Goal: Task Accomplishment & Management: Manage account settings

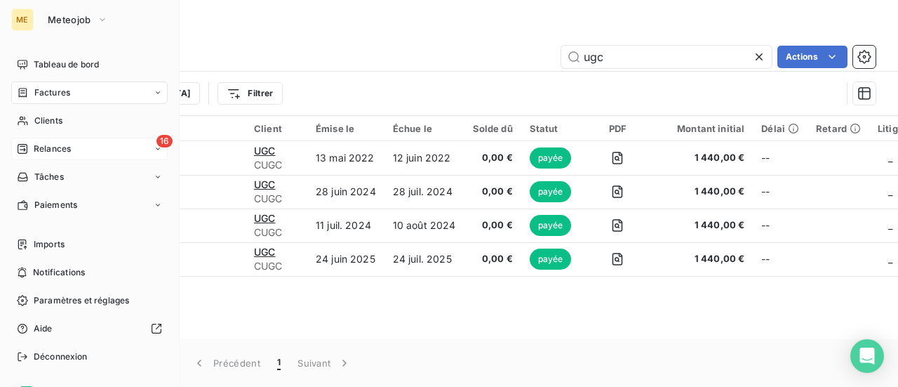
click at [81, 145] on div "16 Relances" at bounding box center [89, 148] width 156 height 22
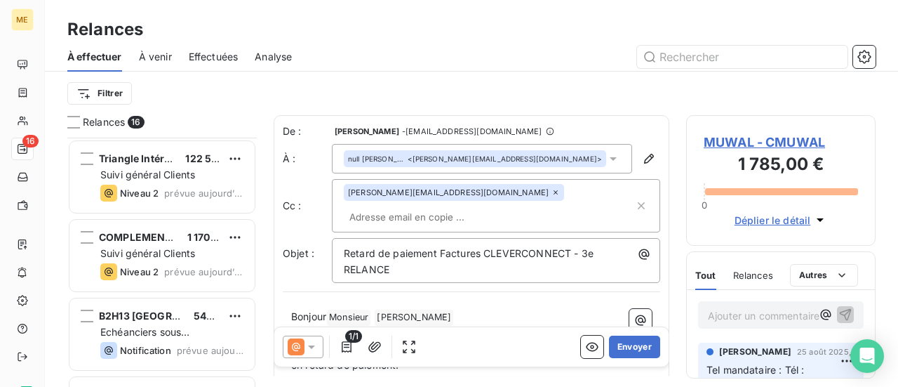
scroll to position [1008, 0]
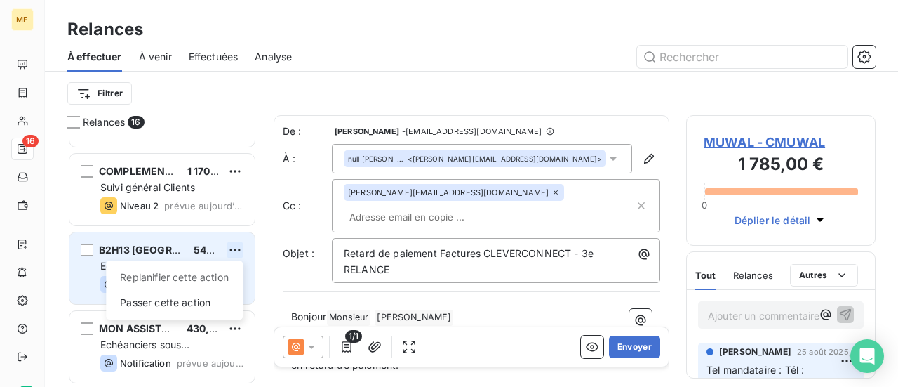
click at [229, 250] on html "ME 16 Relances À effectuer À venir Effectuées Analyse Filtrer Relances 16 ESCM …" at bounding box center [449, 193] width 898 height 387
click at [202, 303] on div "Passer cette action" at bounding box center [175, 302] width 126 height 22
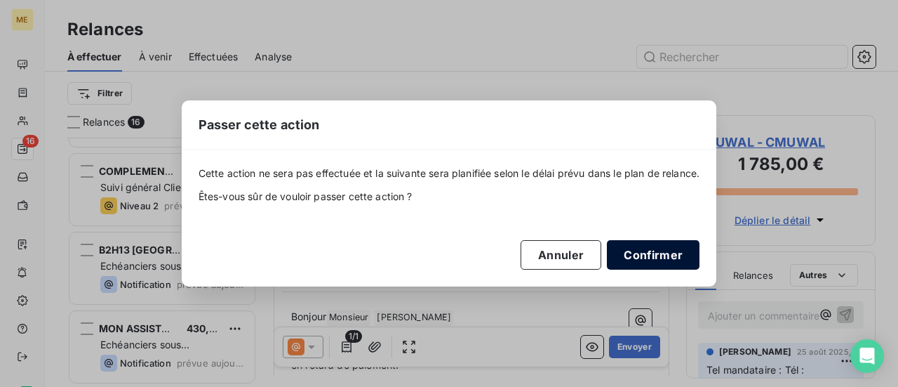
click at [651, 252] on button "Confirmer" at bounding box center [653, 254] width 93 height 29
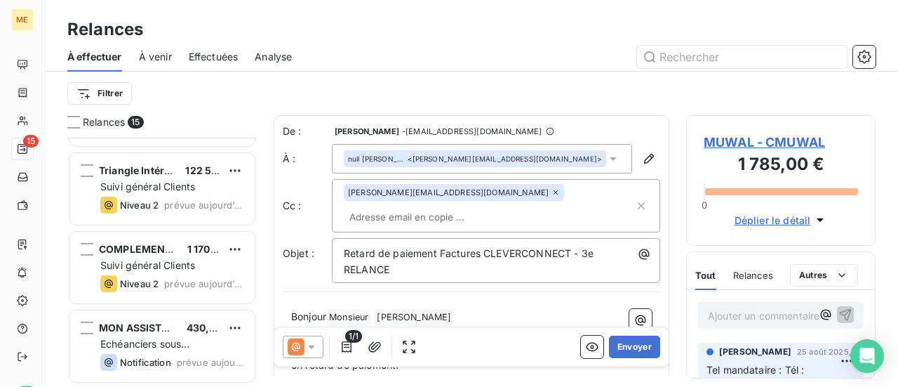
scroll to position [930, 0]
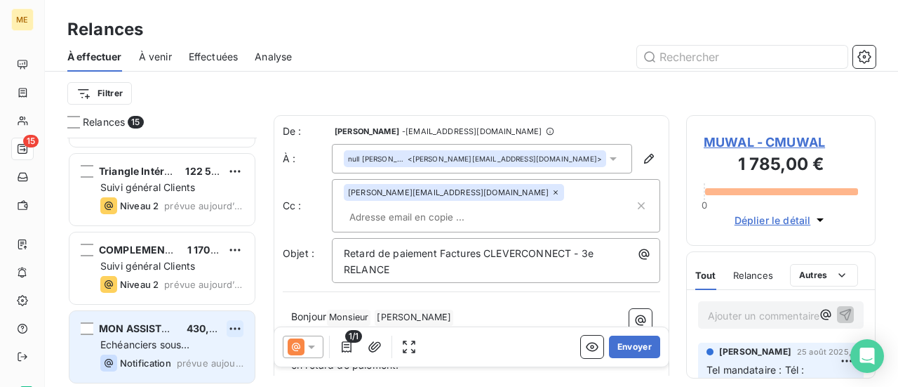
click at [241, 326] on html "ME 15 Relances À effectuer À venir Effectuées Analyse Filtrer Relances 15 AI2L …" at bounding box center [449, 193] width 898 height 387
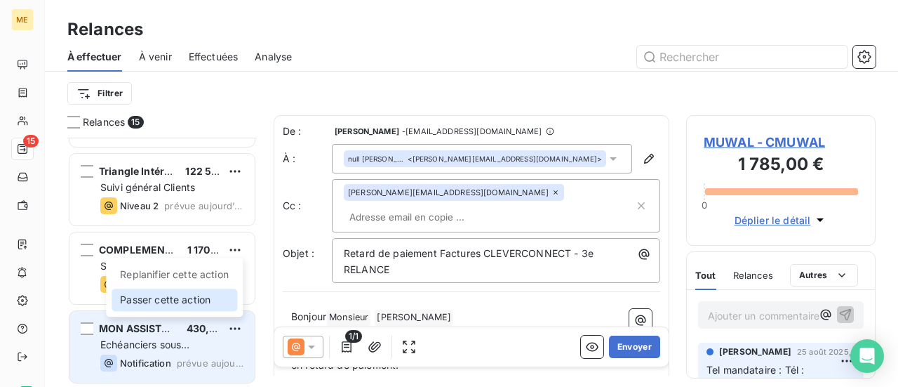
click at [206, 308] on div "Passer cette action" at bounding box center [175, 299] width 126 height 22
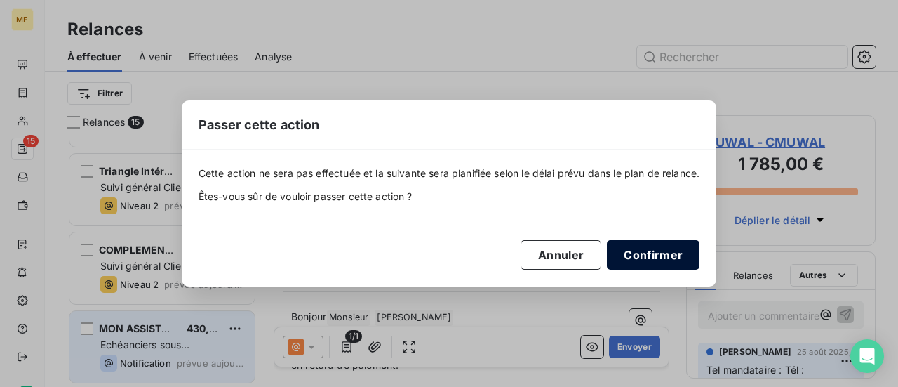
click at [666, 248] on button "Confirmer" at bounding box center [653, 254] width 93 height 29
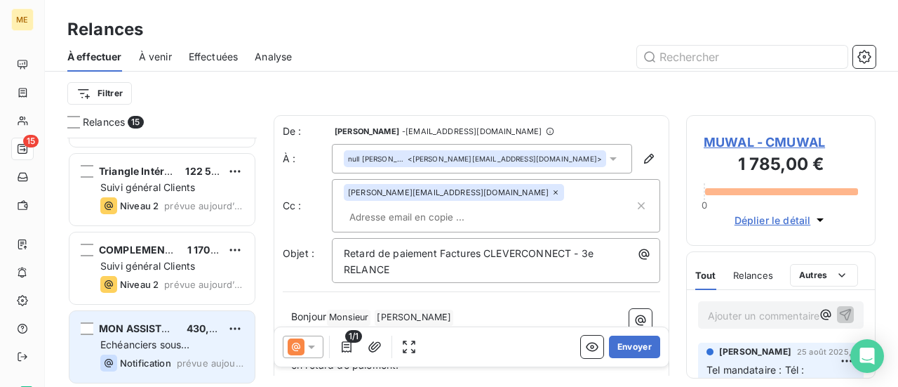
scroll to position [851, 0]
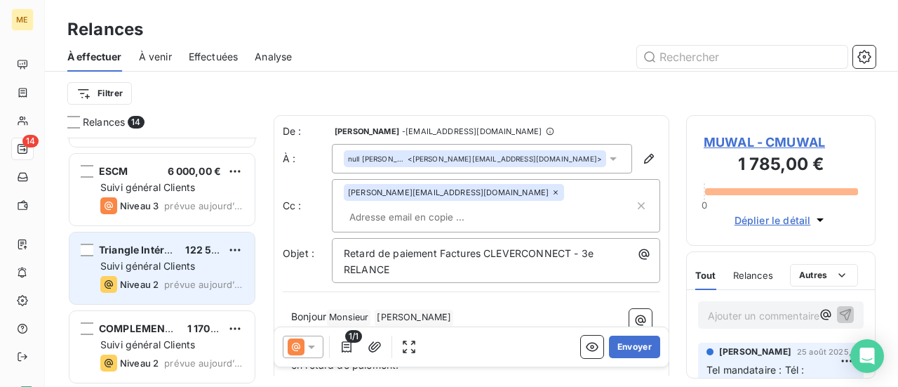
click at [231, 279] on span "prévue aujourd’hui" at bounding box center [203, 284] width 79 height 11
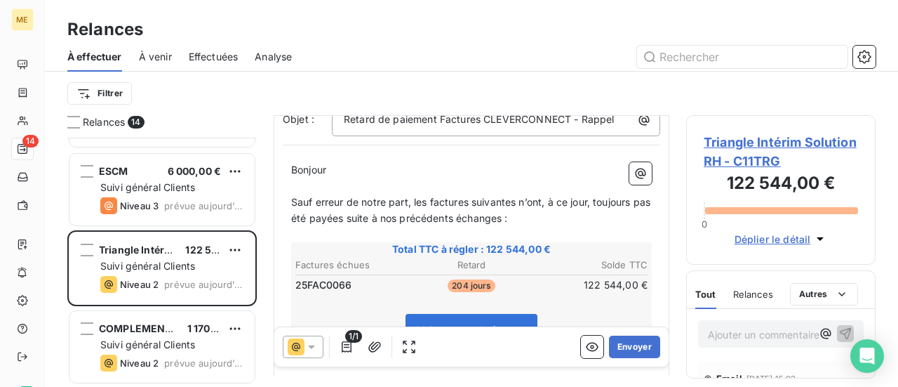
scroll to position [140, 0]
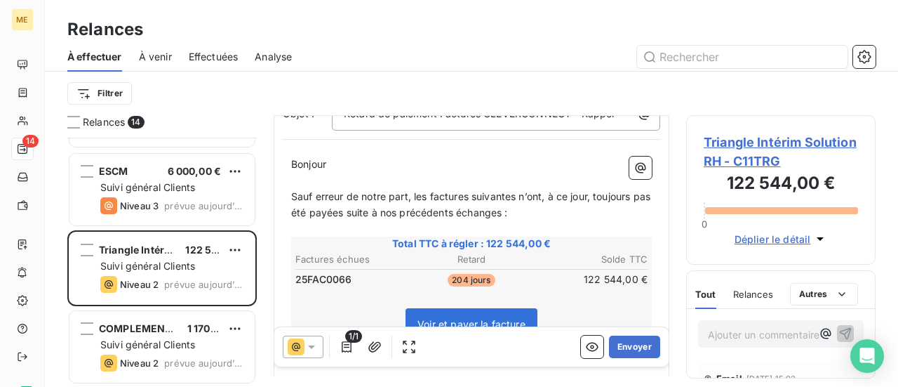
click at [731, 142] on span "Triangle Intérim Solution RH - C11TRG" at bounding box center [781, 152] width 154 height 38
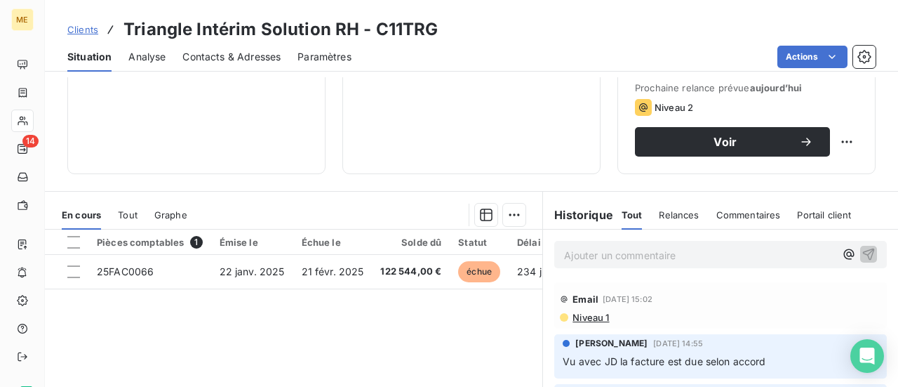
scroll to position [140, 0]
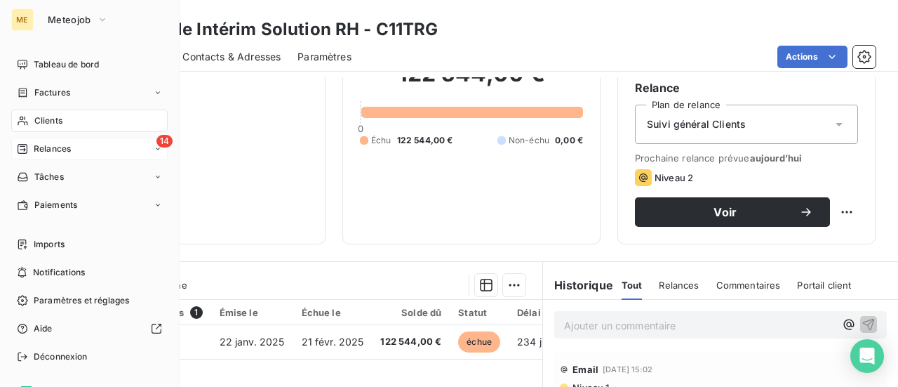
click at [65, 149] on span "Relances" at bounding box center [52, 148] width 37 height 13
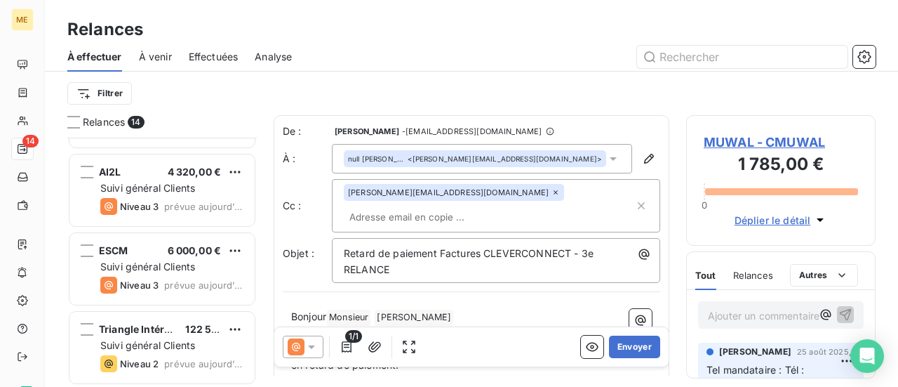
scroll to position [851, 0]
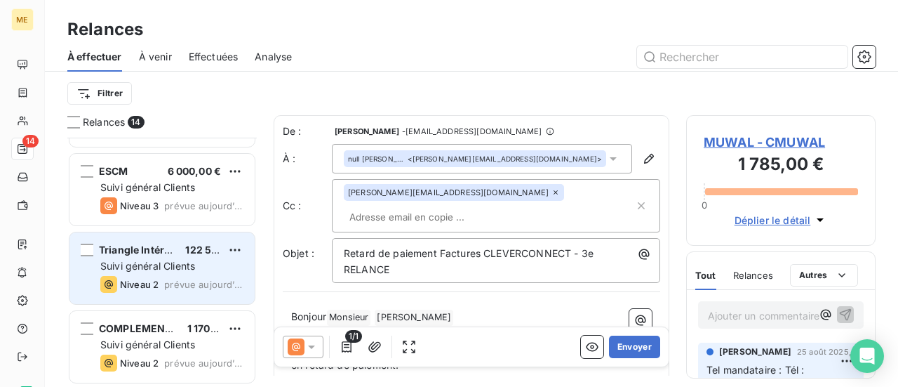
click at [189, 274] on div "Triangle Intérim Solution RH 122 544,00 € Suivi général Clients Niveau 2 prévue…" at bounding box center [161, 268] width 185 height 72
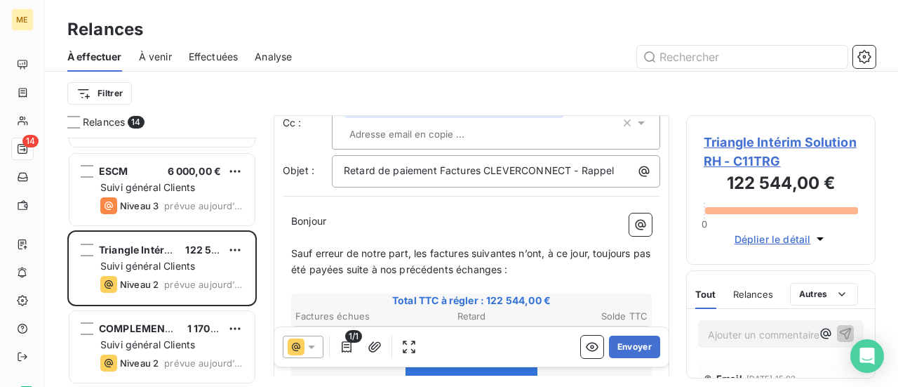
scroll to position [142, 0]
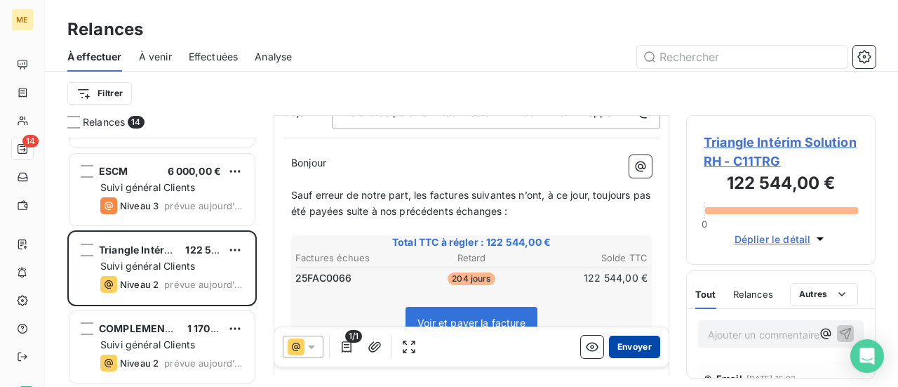
click at [627, 349] on button "Envoyer" at bounding box center [634, 346] width 51 height 22
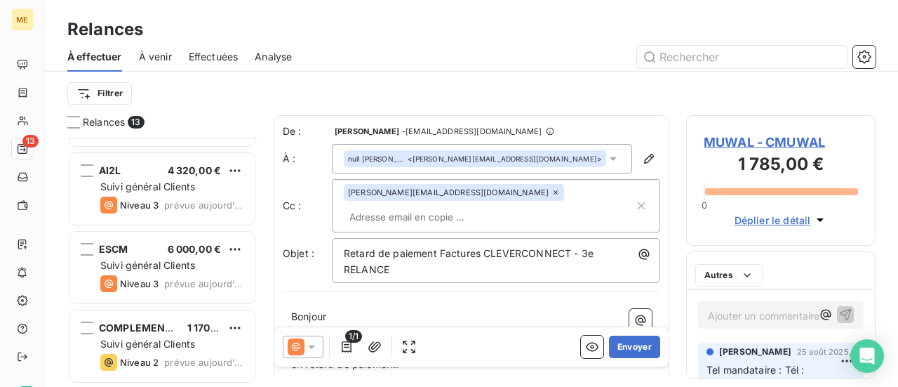
scroll to position [772, 0]
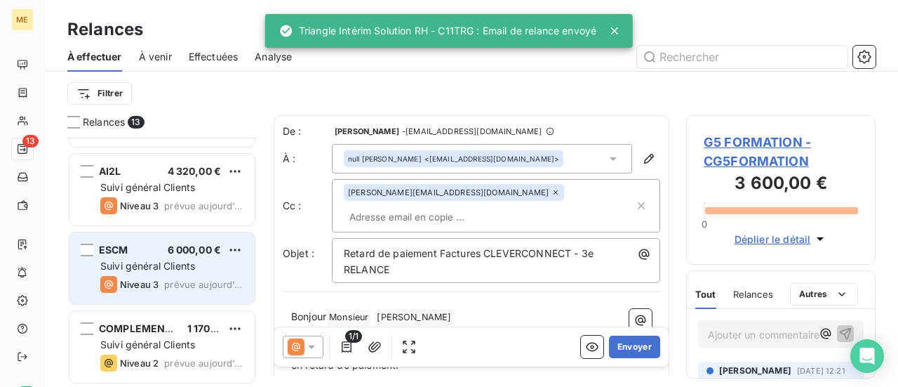
click at [199, 270] on div "Suivi général Clients" at bounding box center [171, 266] width 143 height 14
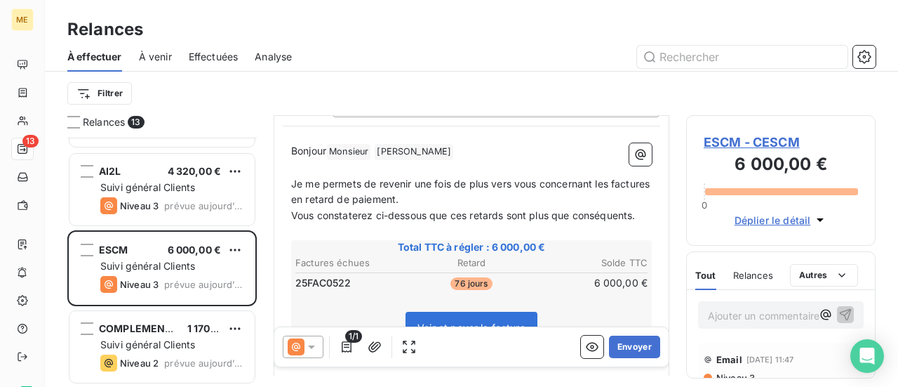
scroll to position [210, 0]
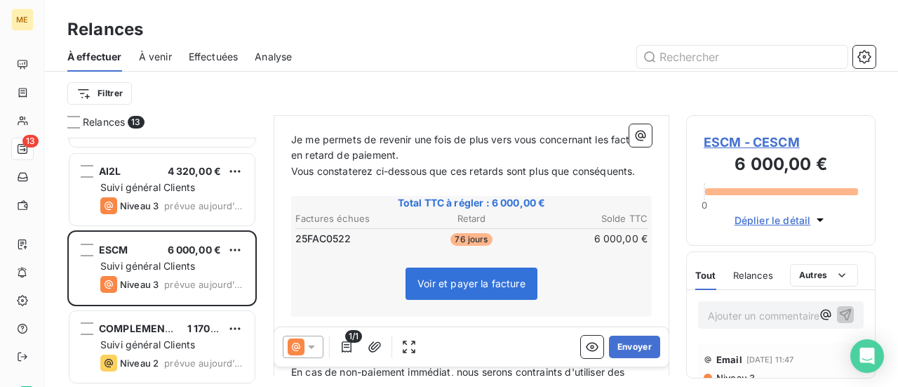
click at [754, 135] on span "ESCM - CESCM" at bounding box center [781, 142] width 154 height 19
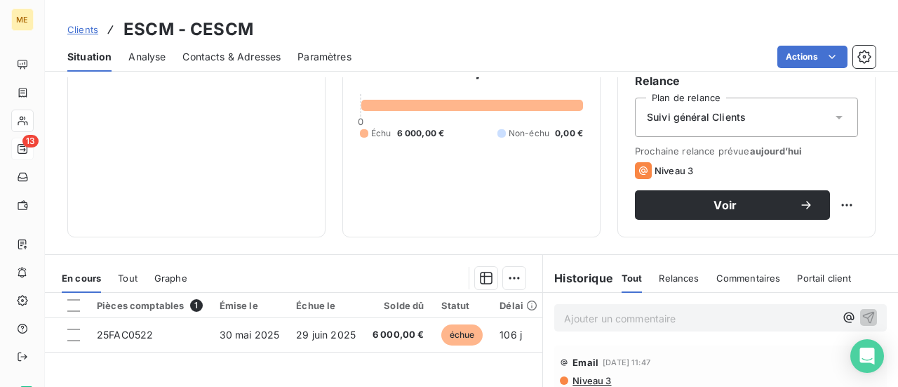
scroll to position [70, 0]
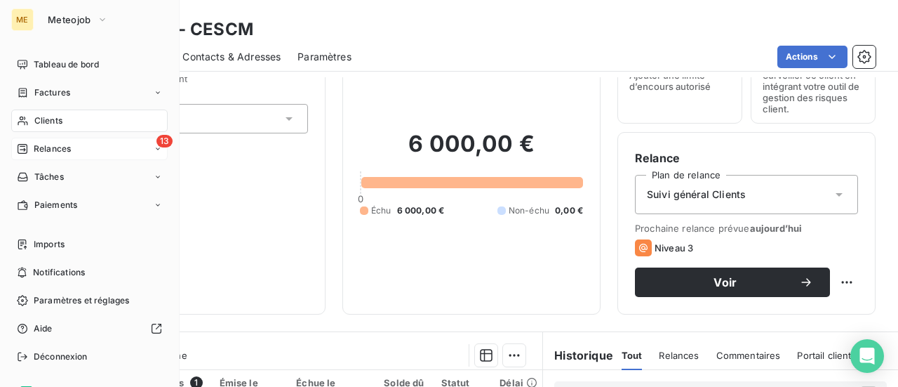
click at [55, 151] on span "Relances" at bounding box center [52, 148] width 37 height 13
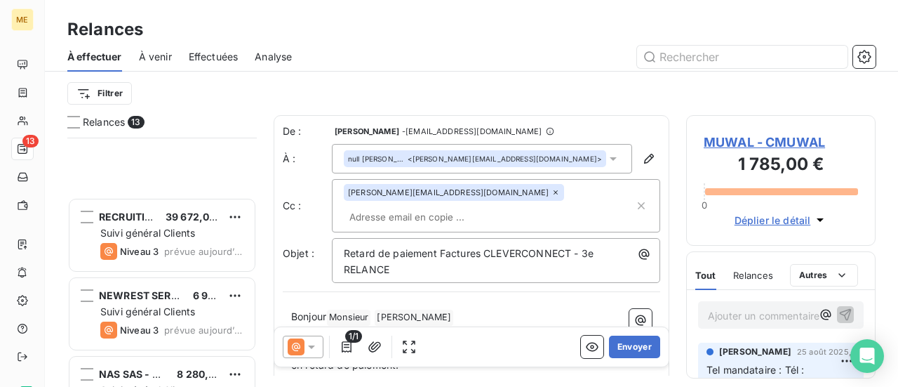
scroll to position [772, 0]
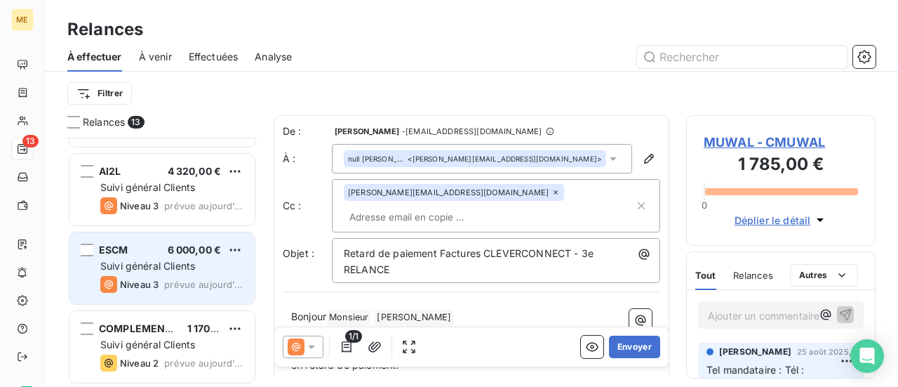
click at [176, 262] on span "Suivi général Clients" at bounding box center [147, 266] width 95 height 12
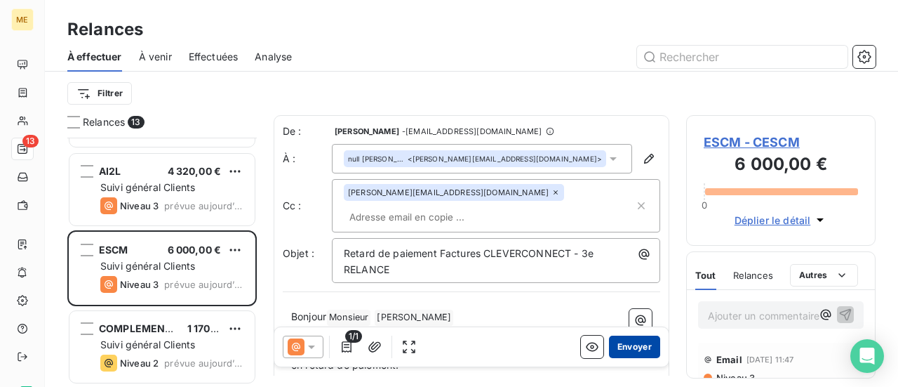
click at [629, 349] on button "Envoyer" at bounding box center [634, 346] width 51 height 22
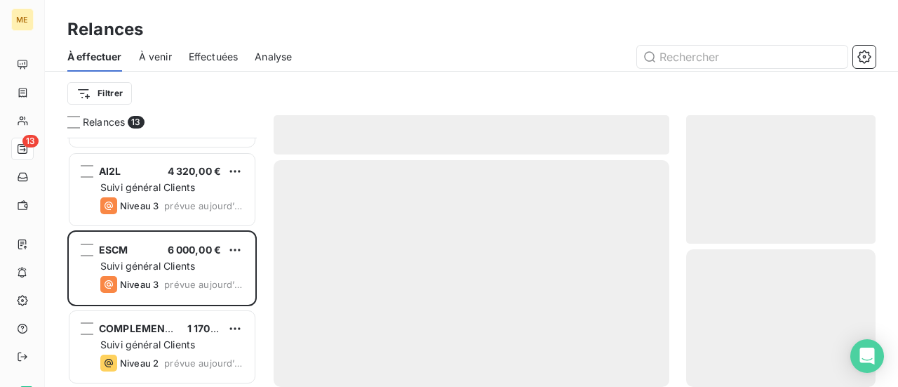
scroll to position [694, 0]
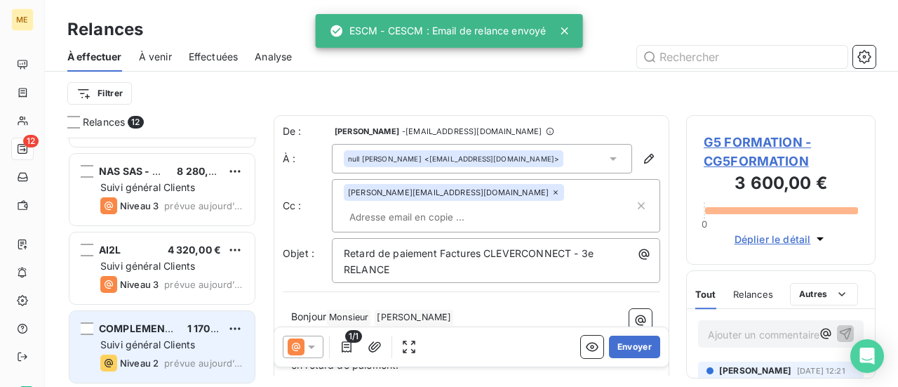
click at [209, 340] on div "Suivi général Clients" at bounding box center [171, 344] width 143 height 14
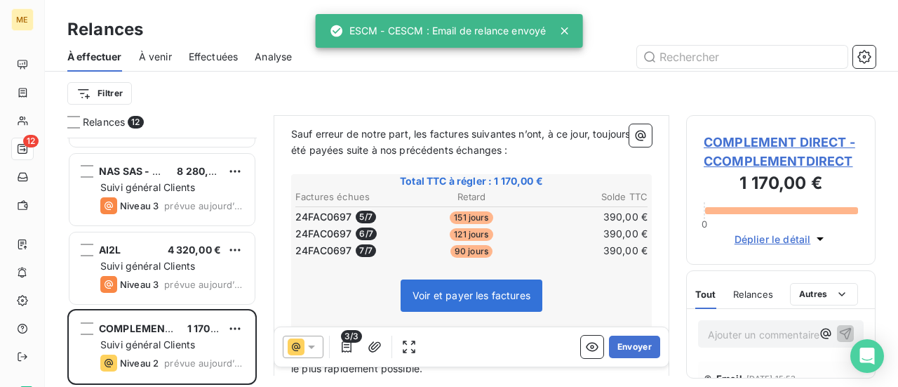
scroll to position [210, 0]
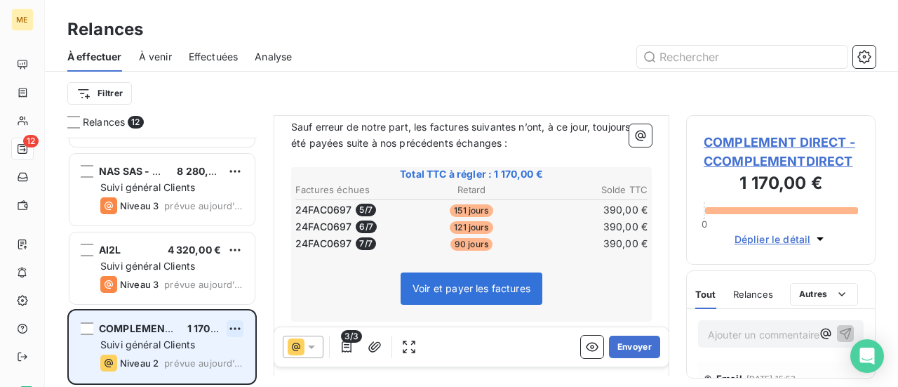
click at [239, 329] on html "ME 12 Relances À effectuer À venir Effectuées Analyse Filtrer Relances 12 RECRU…" at bounding box center [449, 193] width 898 height 387
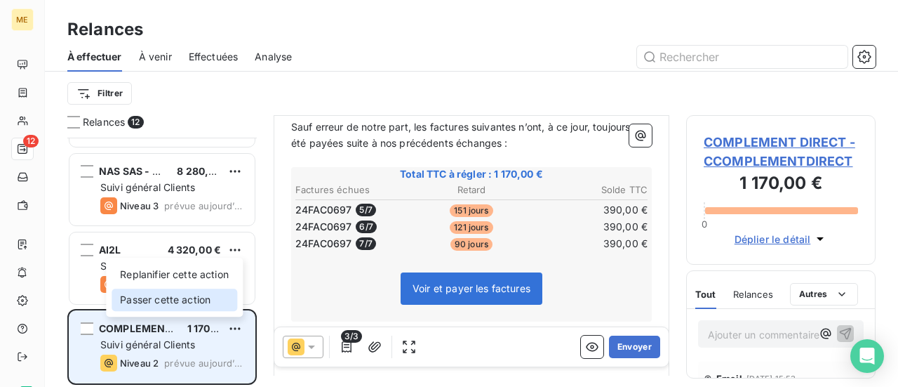
click at [208, 303] on div "Passer cette action" at bounding box center [175, 299] width 126 height 22
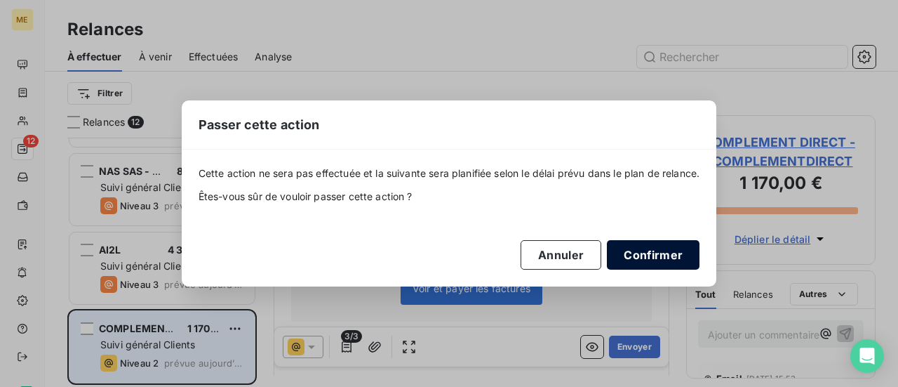
click at [642, 250] on button "Confirmer" at bounding box center [653, 254] width 93 height 29
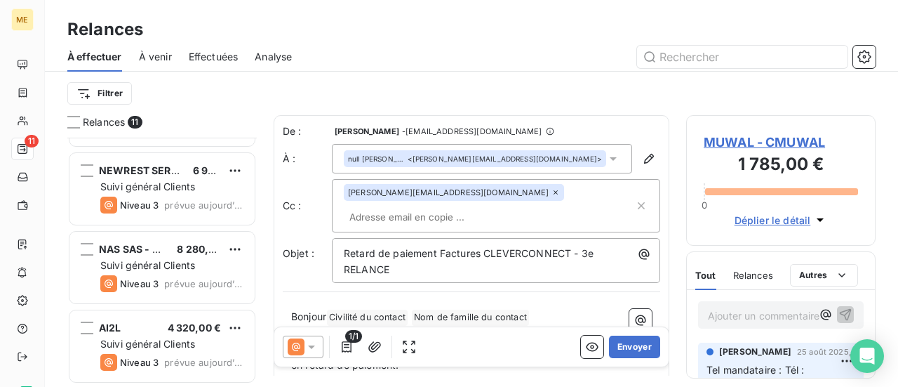
scroll to position [615, 0]
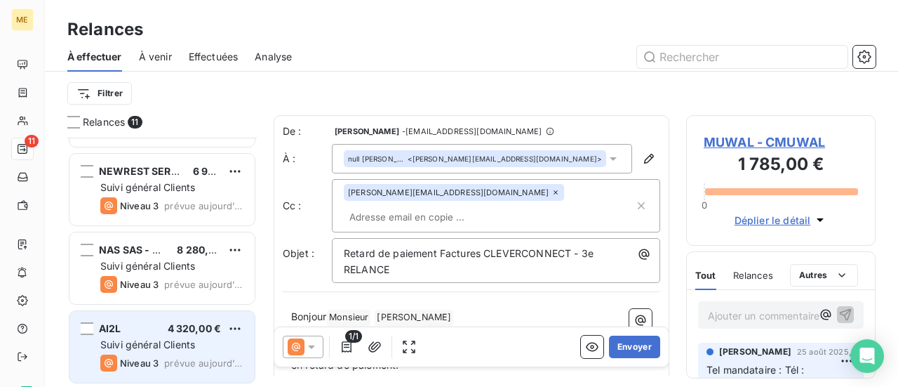
click at [212, 339] on div "Suivi général Clients" at bounding box center [171, 344] width 143 height 14
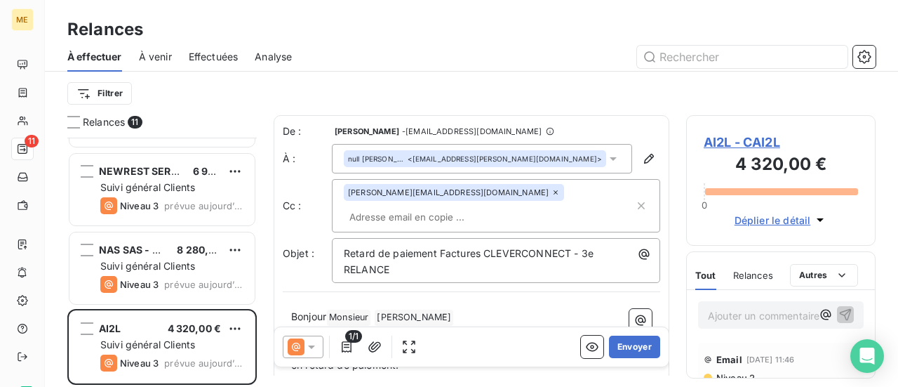
click at [729, 141] on span "AI2L - CAI2L" at bounding box center [781, 142] width 154 height 19
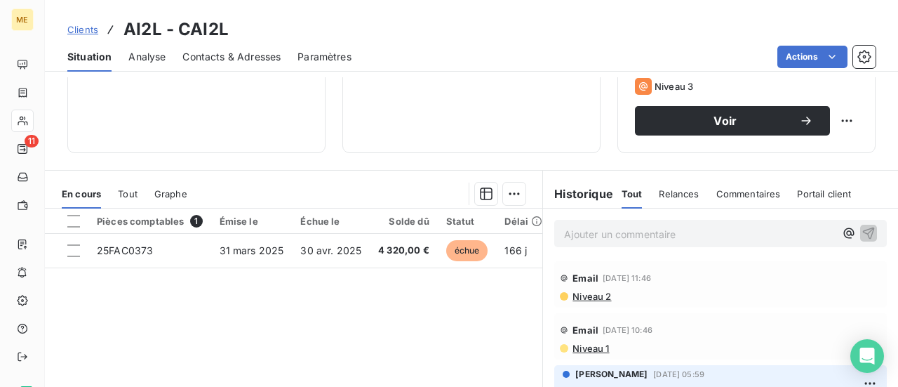
scroll to position [210, 0]
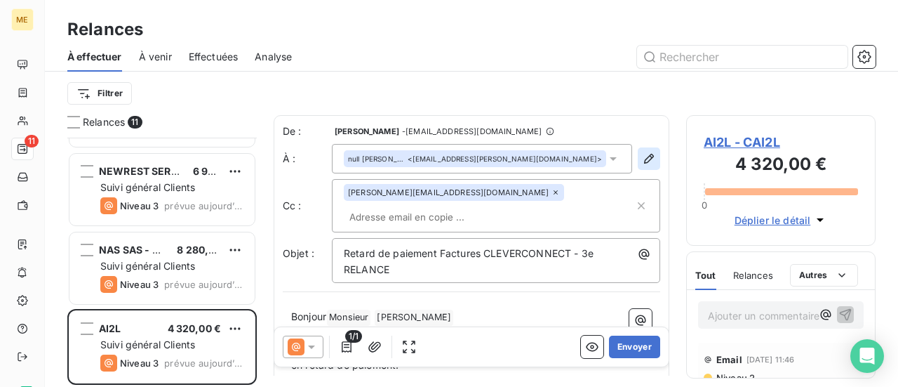
click at [642, 159] on icon "button" at bounding box center [649, 159] width 14 height 14
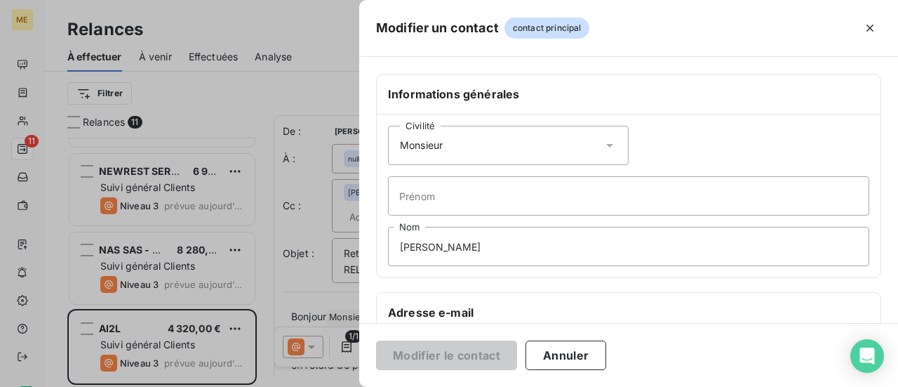
click at [608, 144] on icon at bounding box center [610, 145] width 14 height 14
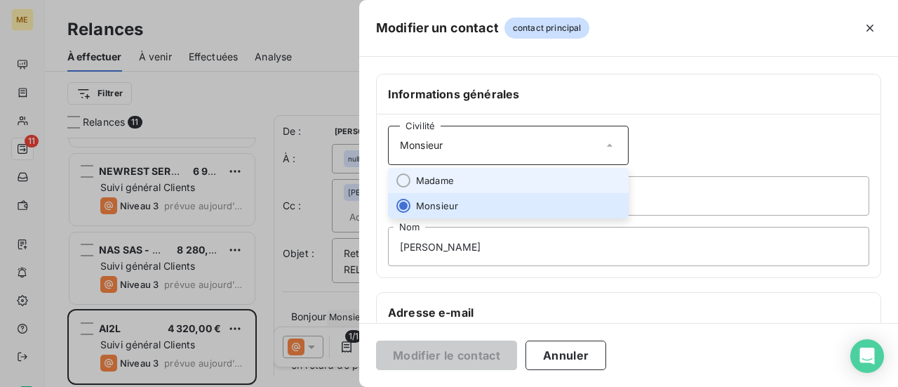
click at [537, 175] on li "Madame" at bounding box center [508, 180] width 241 height 25
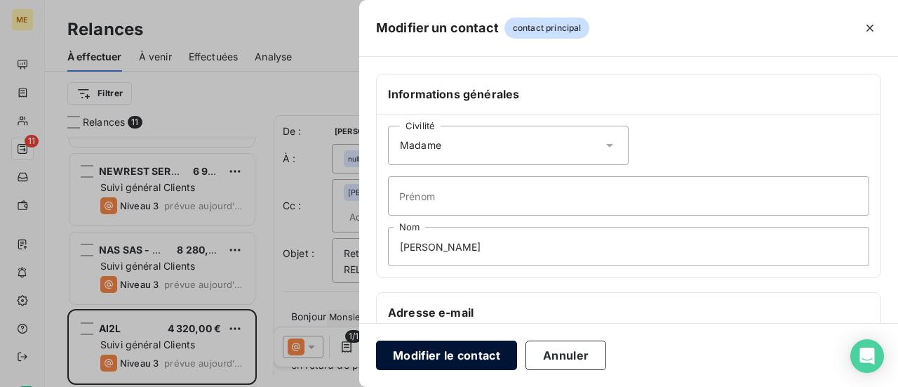
click at [442, 351] on button "Modifier le contact" at bounding box center [446, 354] width 141 height 29
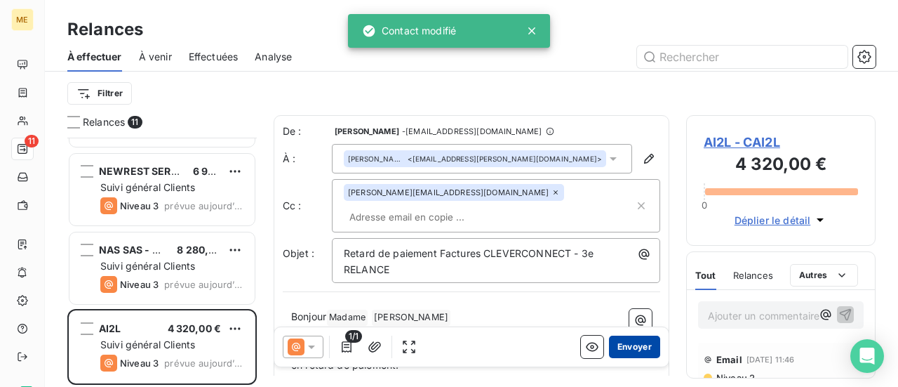
click at [628, 346] on button "Envoyer" at bounding box center [634, 346] width 51 height 22
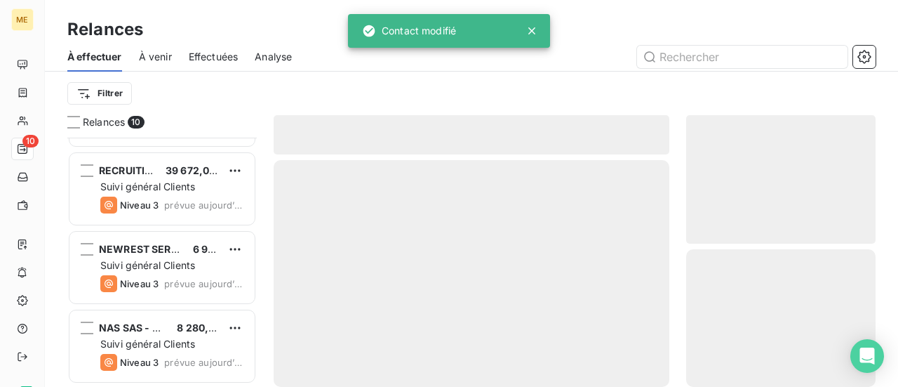
scroll to position [537, 0]
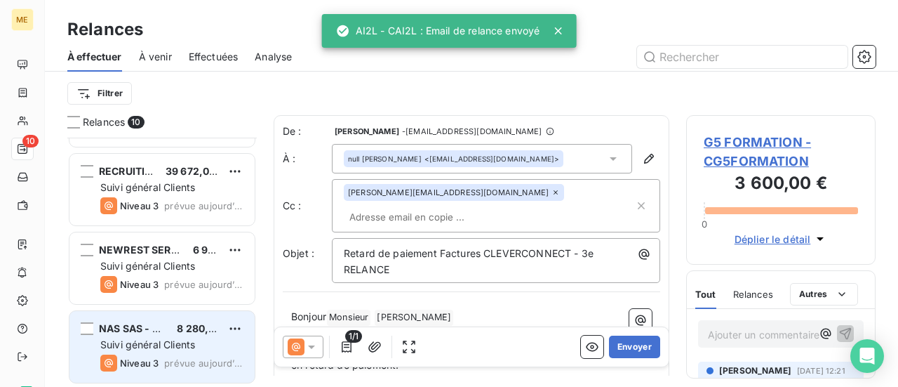
click at [203, 347] on div "Suivi général Clients" at bounding box center [171, 344] width 143 height 14
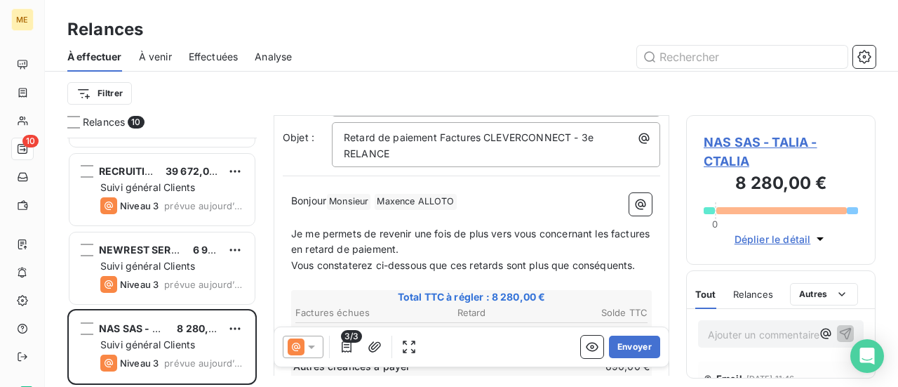
scroll to position [140, 0]
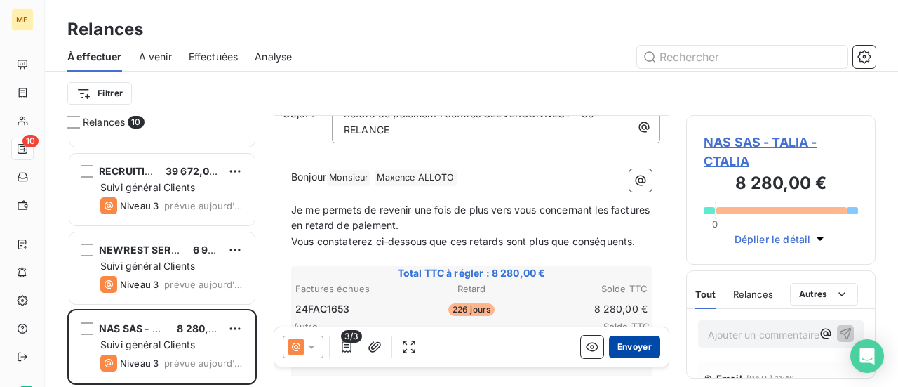
click at [631, 351] on button "Envoyer" at bounding box center [634, 346] width 51 height 22
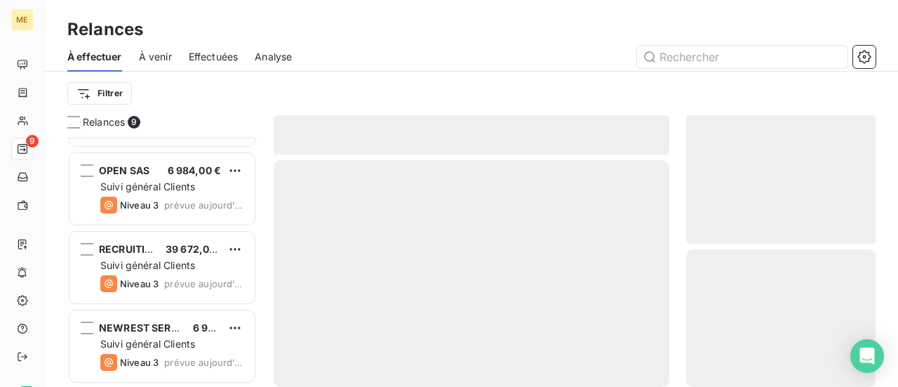
scroll to position [458, 0]
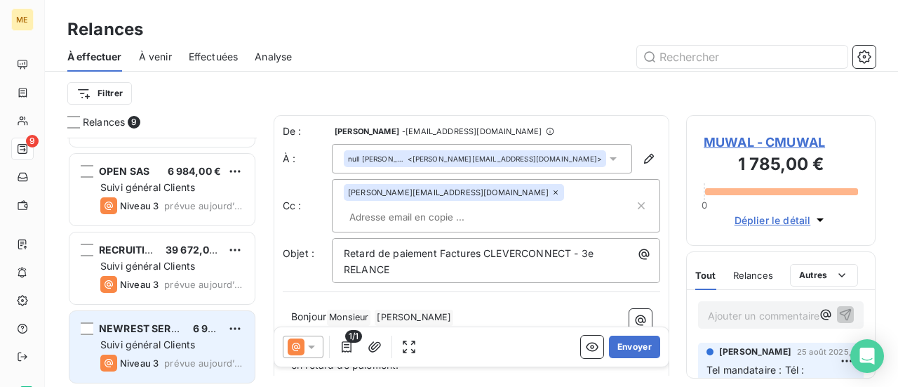
click at [189, 340] on span "Suivi général Clients" at bounding box center [147, 344] width 95 height 12
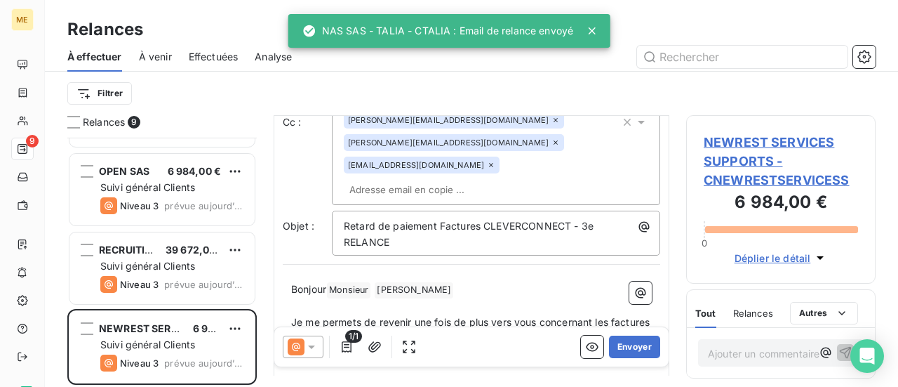
scroll to position [210, 0]
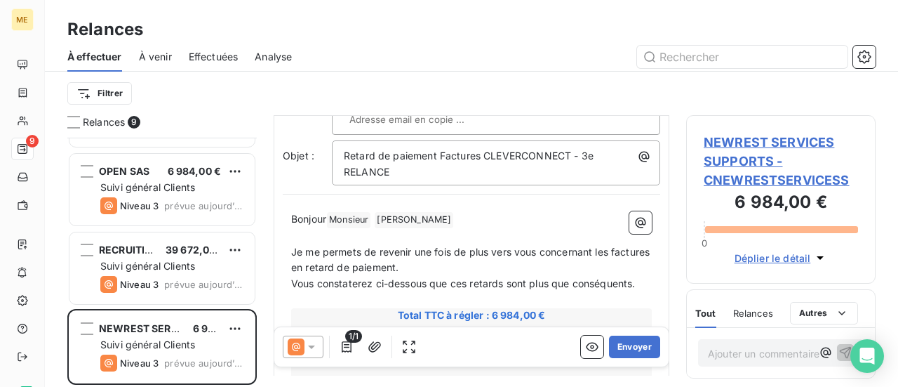
click at [309, 347] on icon at bounding box center [311, 347] width 7 height 4
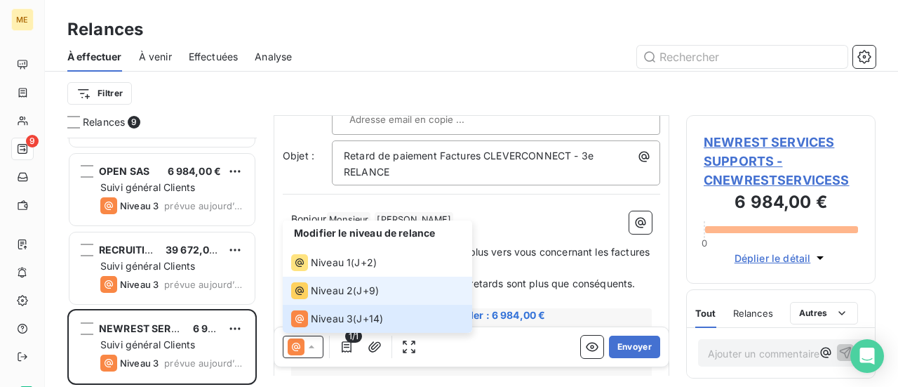
click at [343, 295] on span "Niveau 2" at bounding box center [332, 290] width 42 height 14
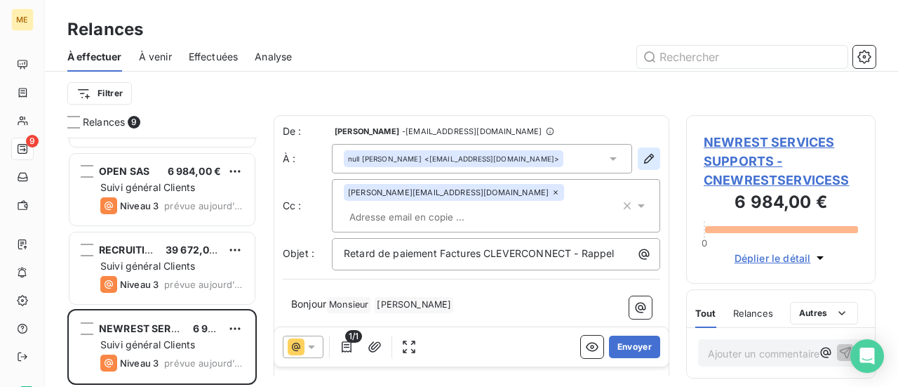
click at [642, 161] on icon "button" at bounding box center [649, 159] width 14 height 14
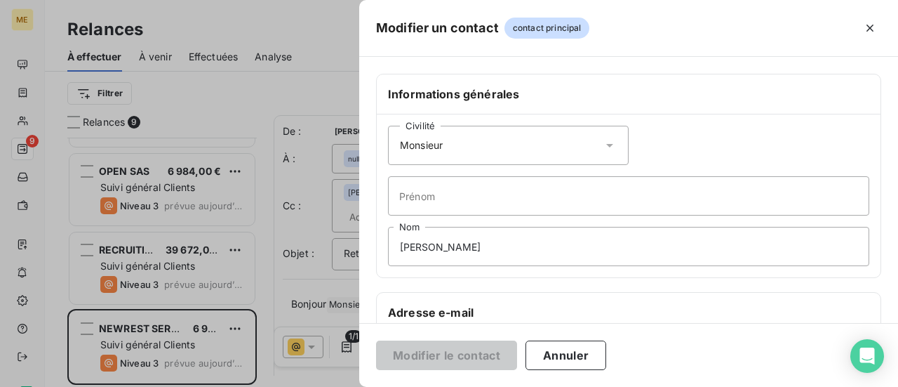
click at [610, 144] on icon at bounding box center [610, 145] width 14 height 14
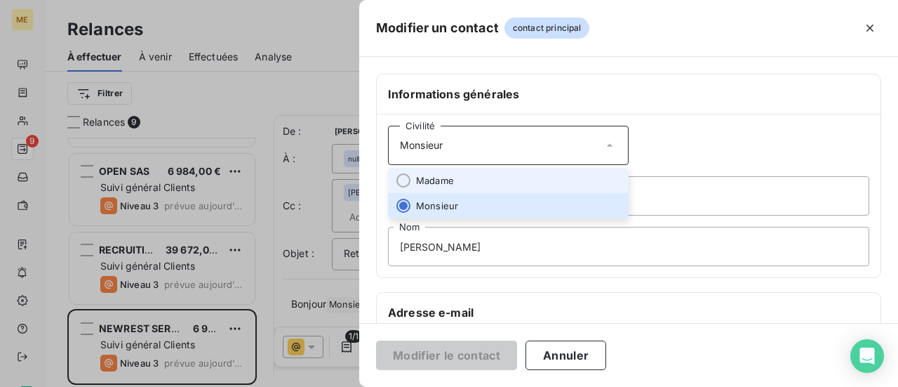
click at [543, 170] on li "Madame" at bounding box center [508, 180] width 241 height 25
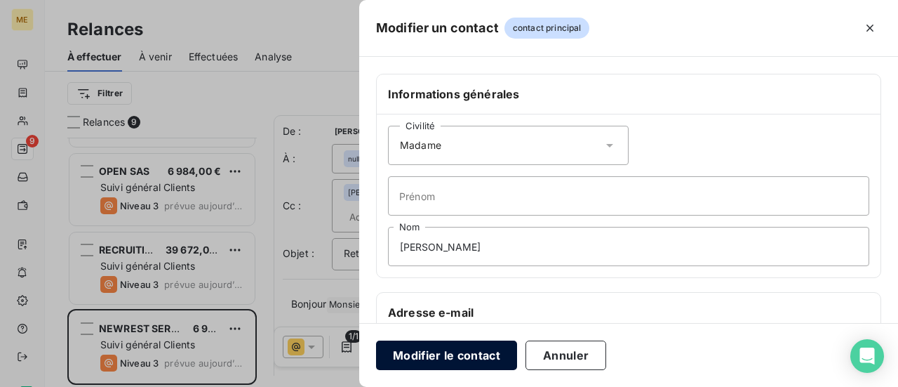
click at [438, 354] on button "Modifier le contact" at bounding box center [446, 354] width 141 height 29
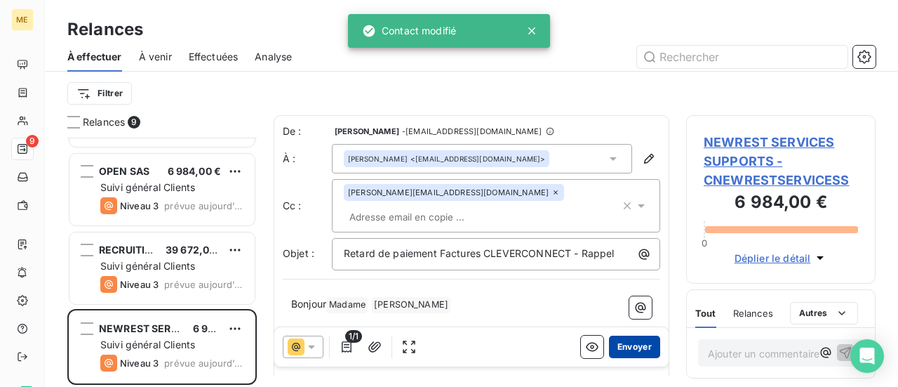
click at [619, 342] on button "Envoyer" at bounding box center [634, 346] width 51 height 22
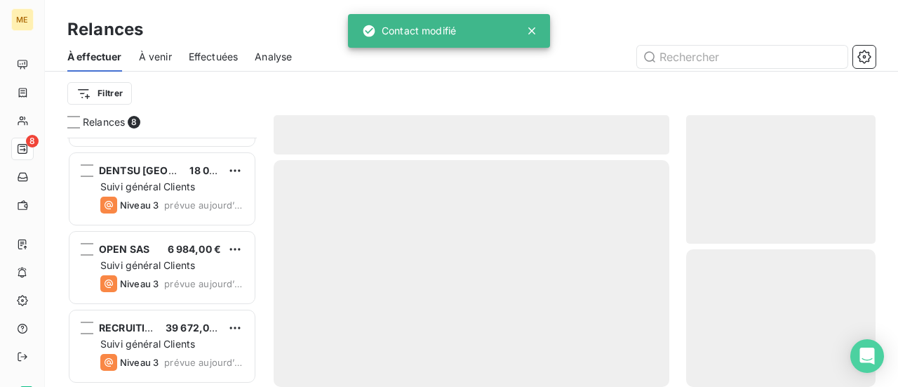
scroll to position [380, 0]
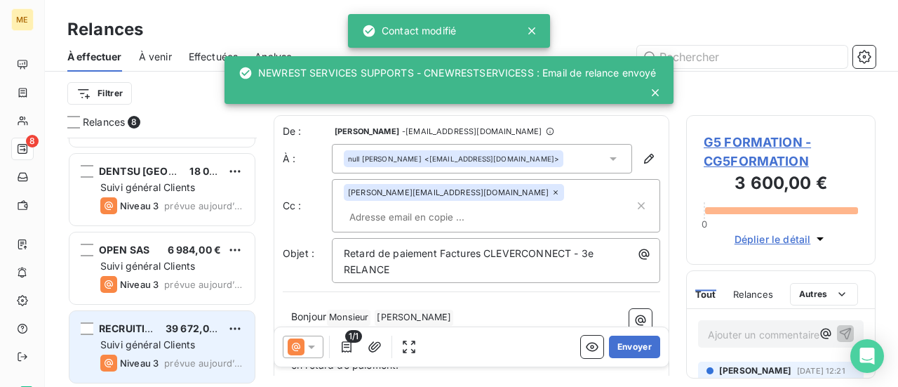
click at [198, 349] on div "Suivi général Clients" at bounding box center [171, 344] width 143 height 14
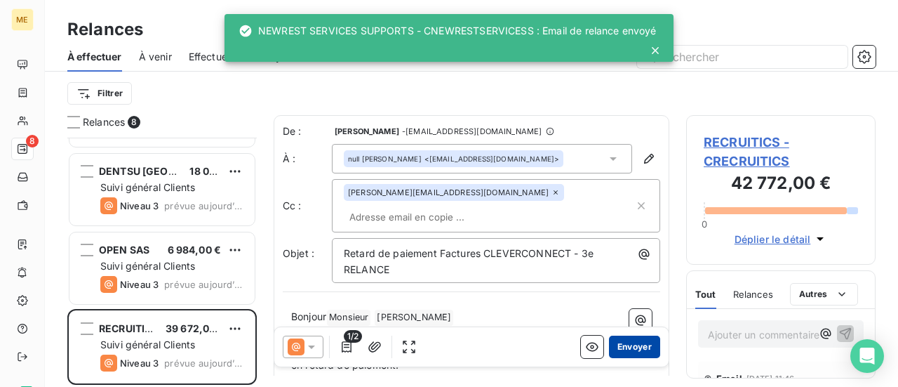
click at [621, 347] on button "Envoyer" at bounding box center [634, 346] width 51 height 22
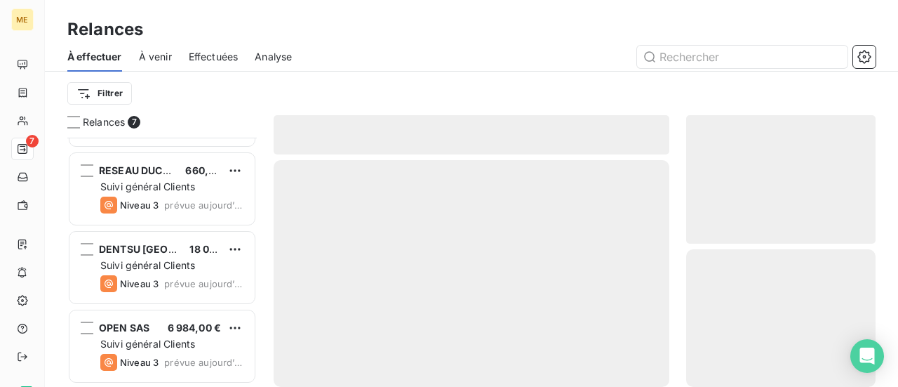
scroll to position [301, 0]
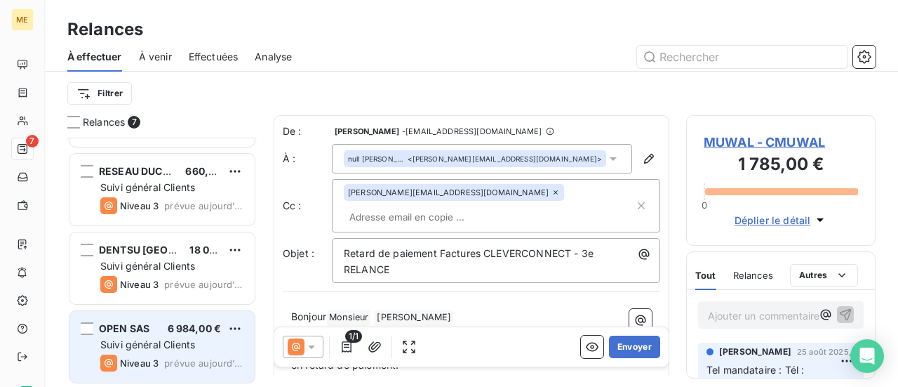
click at [175, 344] on span "Suivi général Clients" at bounding box center [147, 344] width 95 height 12
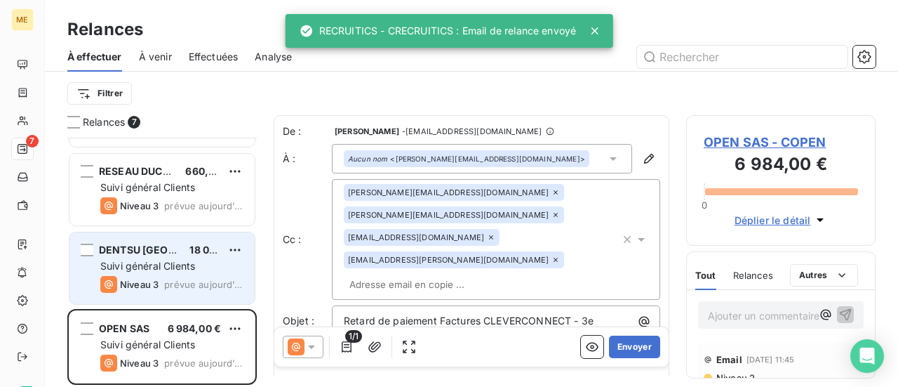
click at [191, 262] on span "Suivi général Clients" at bounding box center [147, 266] width 95 height 12
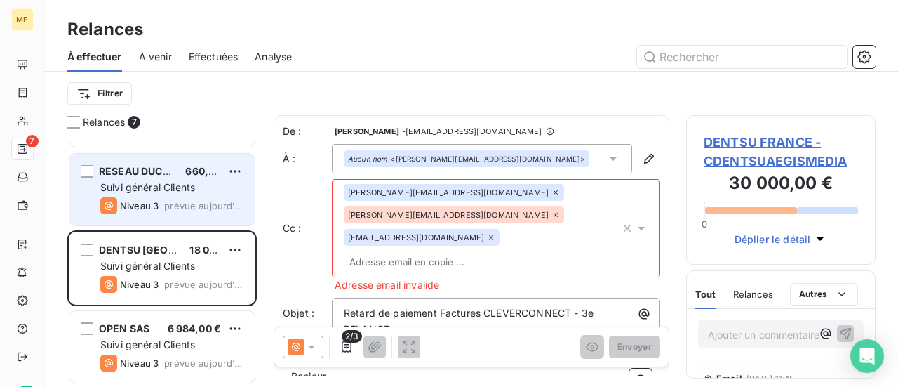
click at [181, 200] on span "prévue aujourd’hui" at bounding box center [203, 205] width 79 height 11
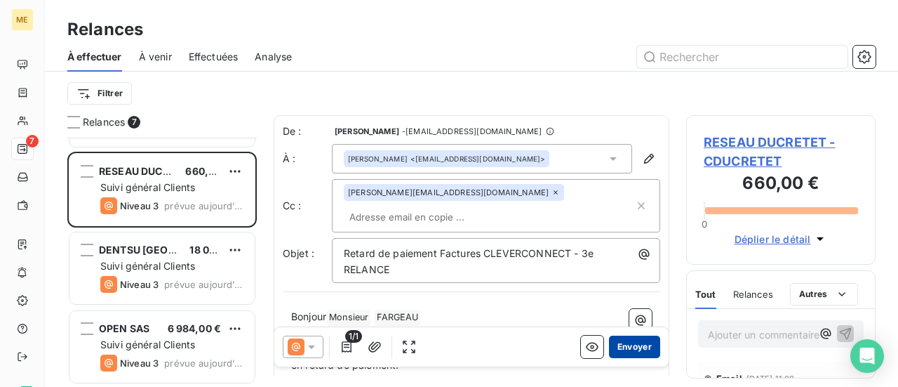
click at [626, 346] on button "Envoyer" at bounding box center [634, 346] width 51 height 22
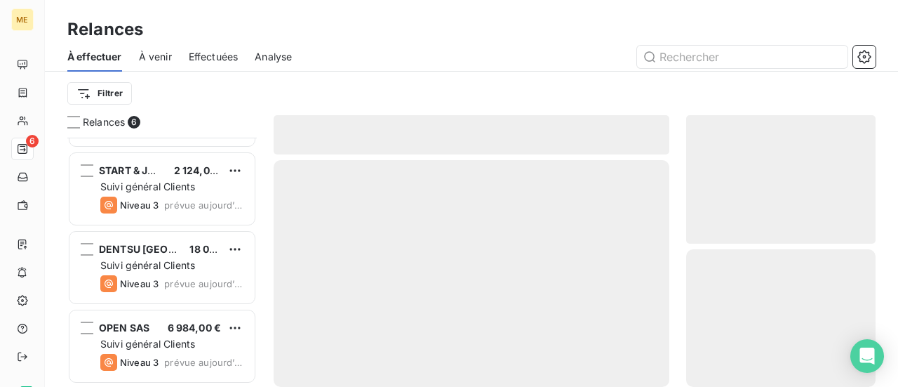
scroll to position [222, 0]
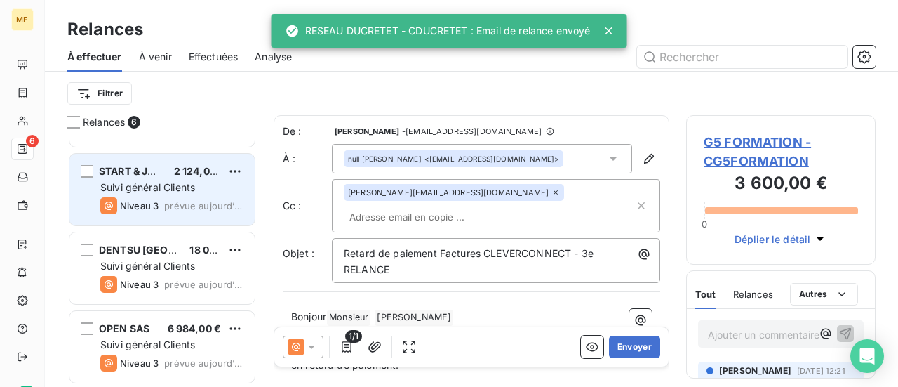
click at [193, 188] on span "Suivi général Clients" at bounding box center [147, 187] width 95 height 12
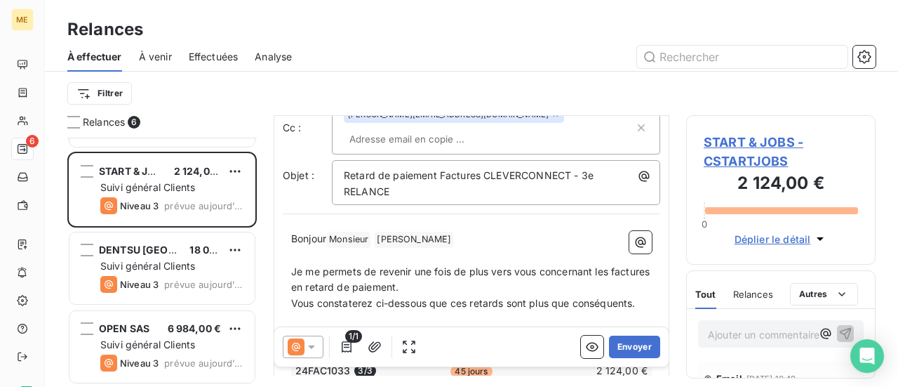
scroll to position [140, 0]
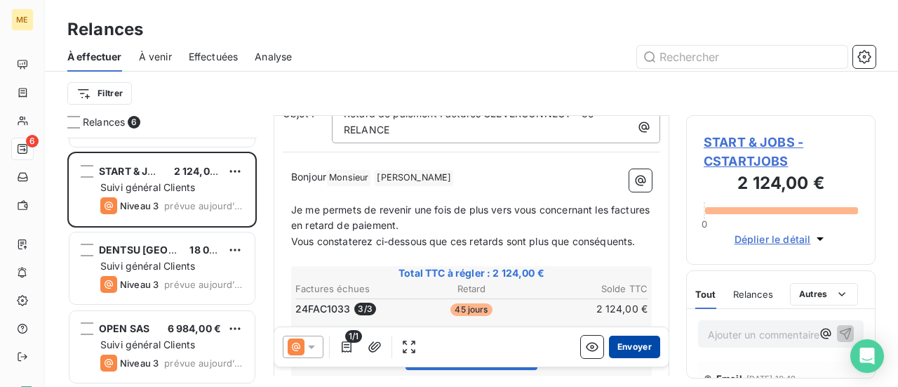
click at [630, 347] on button "Envoyer" at bounding box center [634, 346] width 51 height 22
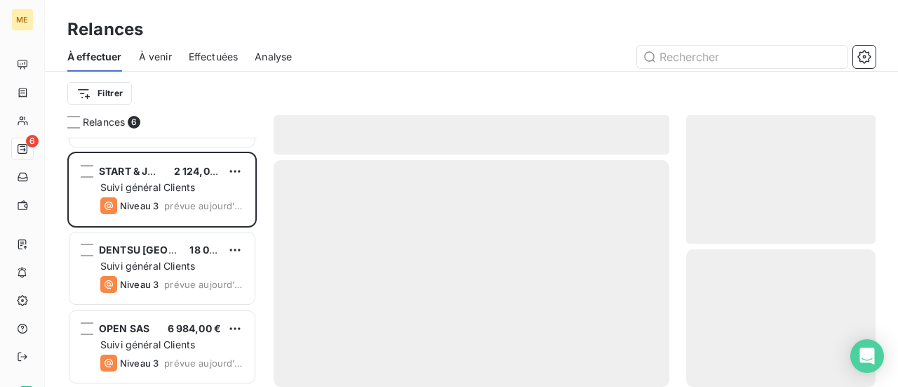
scroll to position [144, 0]
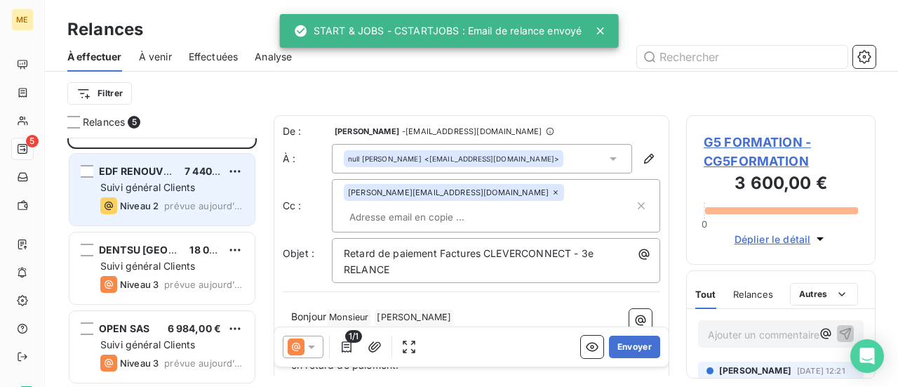
click at [152, 191] on span "Suivi général Clients" at bounding box center [147, 187] width 95 height 12
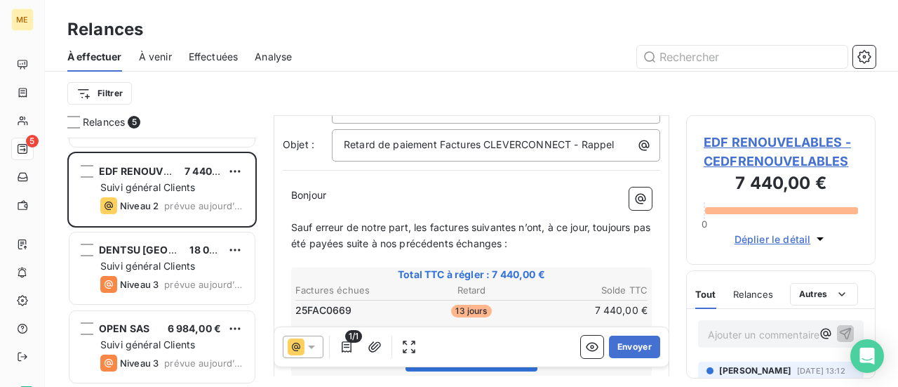
scroll to position [142, 0]
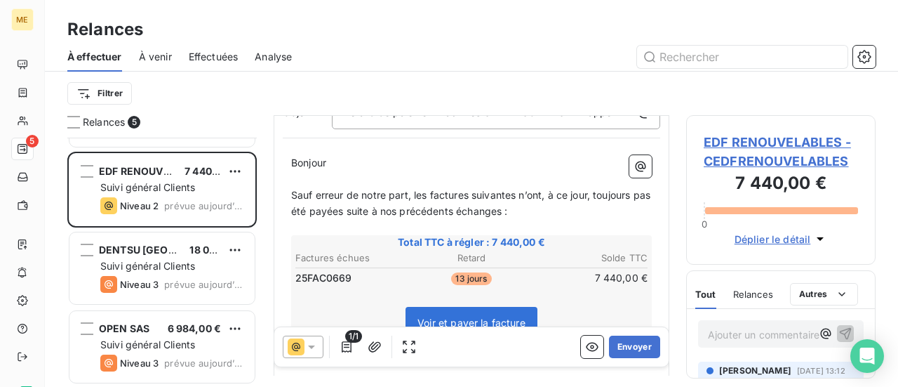
click at [313, 349] on icon at bounding box center [311, 347] width 14 height 14
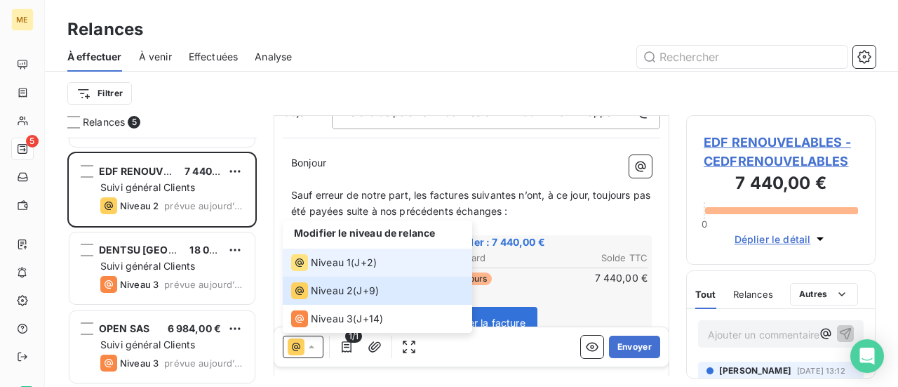
click at [335, 262] on span "Niveau 1" at bounding box center [331, 262] width 40 height 14
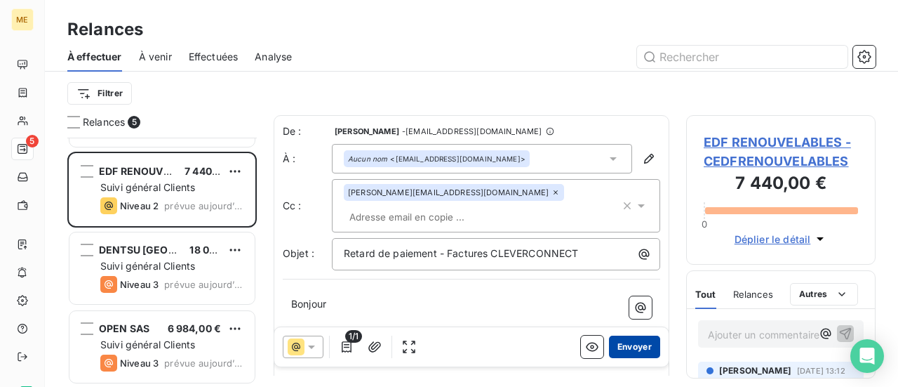
click at [620, 344] on button "Envoyer" at bounding box center [634, 346] width 51 height 22
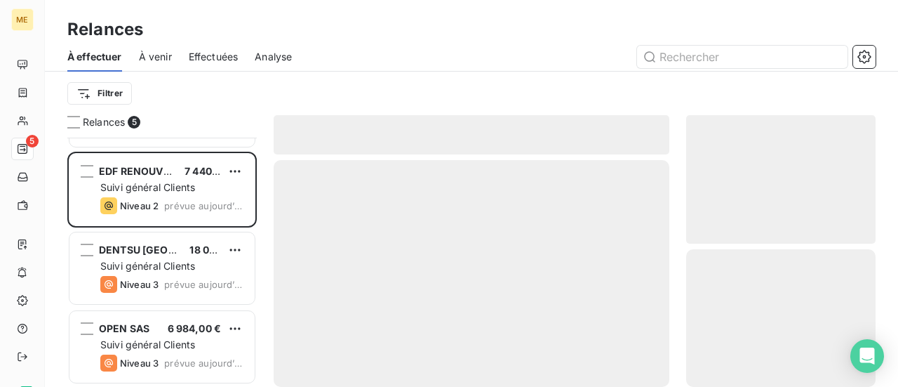
scroll to position [65, 0]
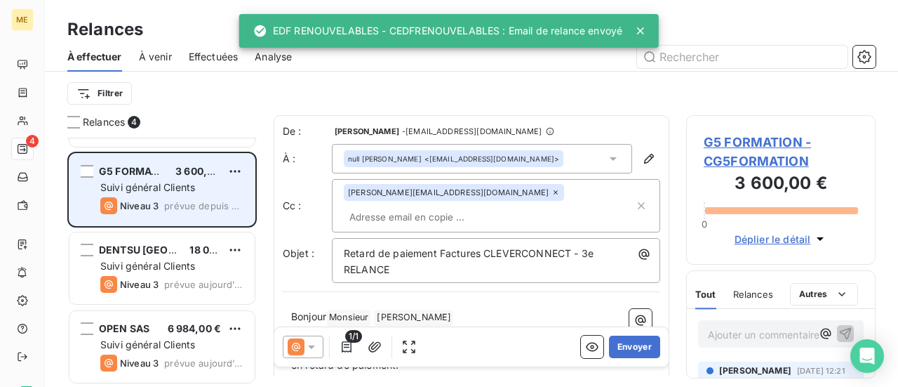
click at [130, 201] on span "Niveau 3" at bounding box center [139, 205] width 39 height 11
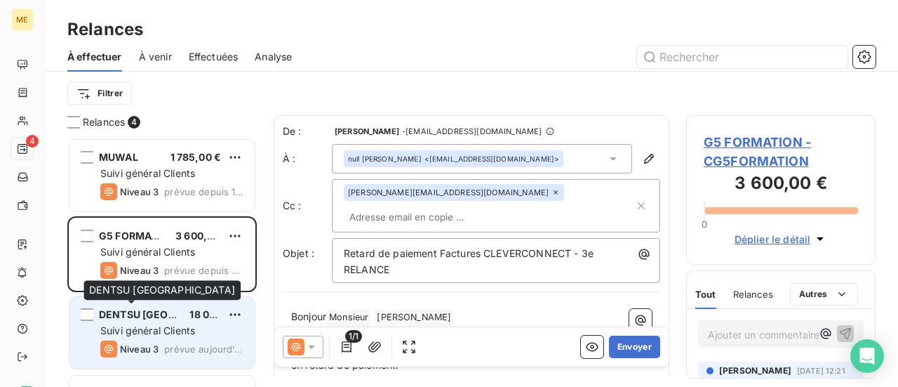
click at [160, 318] on span "DENTSU [GEOGRAPHIC_DATA]" at bounding box center [173, 314] width 148 height 12
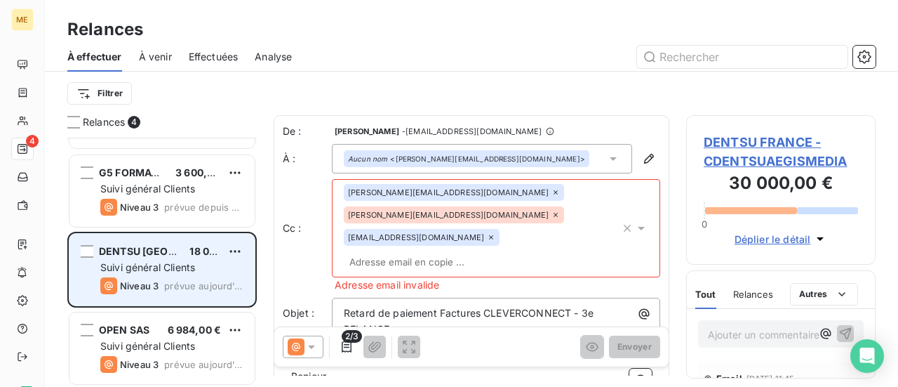
scroll to position [65, 0]
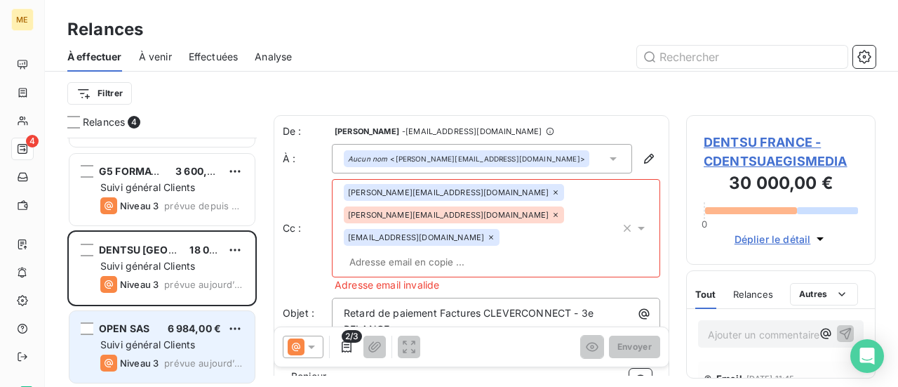
click at [160, 332] on div "OPEN SAS 6 984,00 €" at bounding box center [171, 328] width 143 height 13
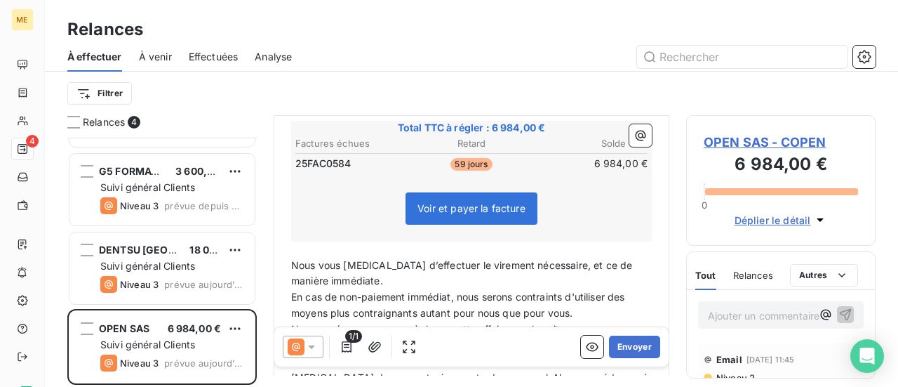
scroll to position [282, 0]
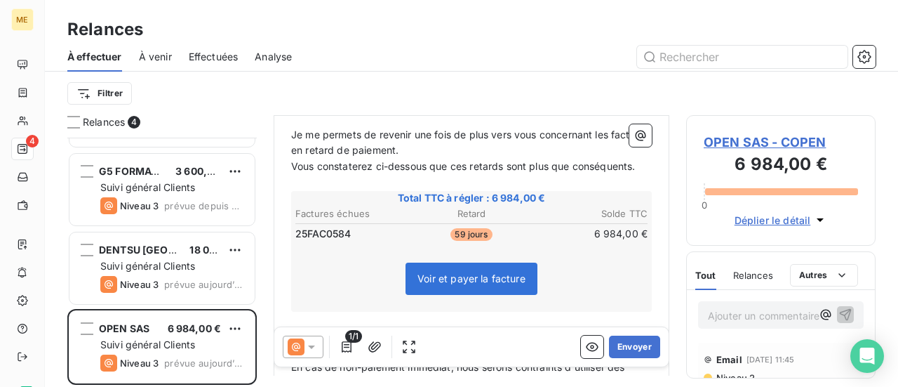
click at [791, 148] on span "OPEN SAS - COPEN" at bounding box center [781, 142] width 154 height 19
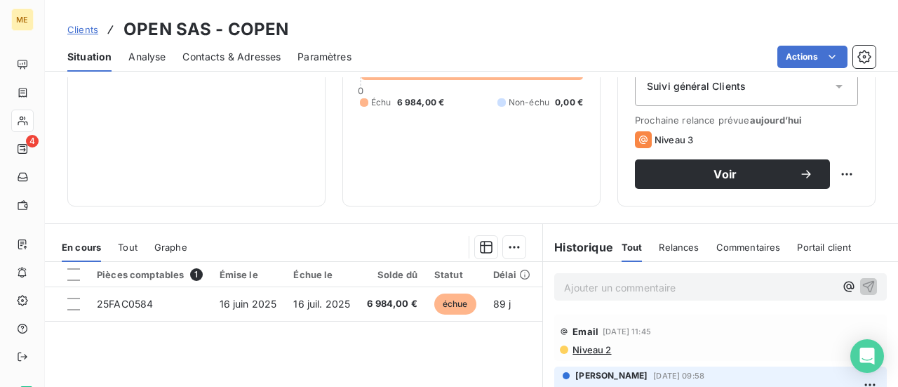
scroll to position [140, 0]
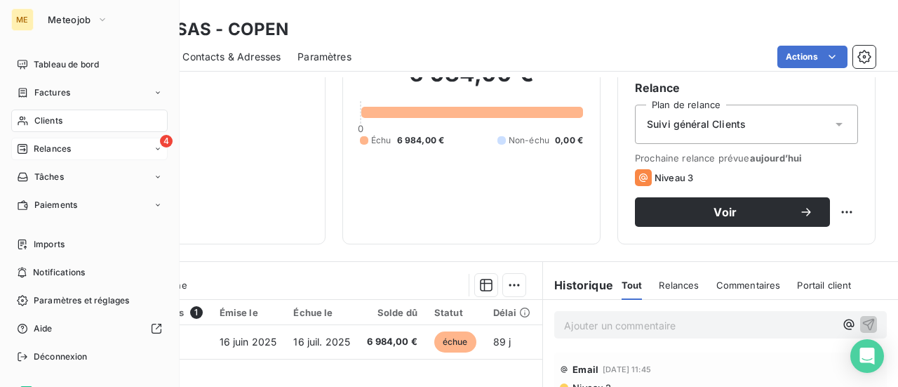
click at [63, 154] on span "Relances" at bounding box center [52, 148] width 37 height 13
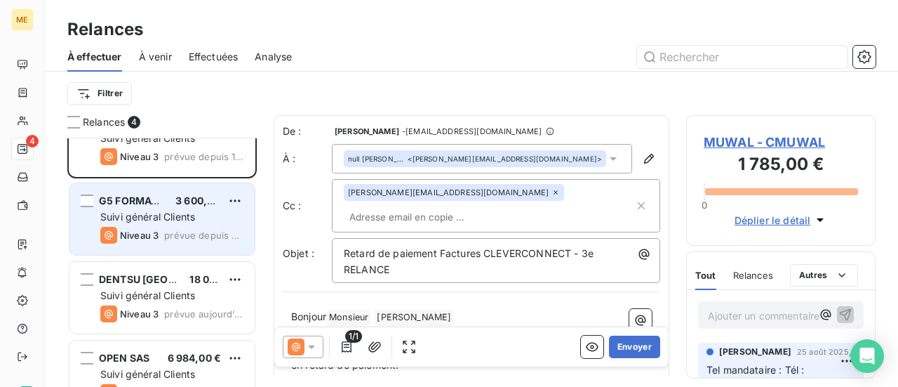
scroll to position [65, 0]
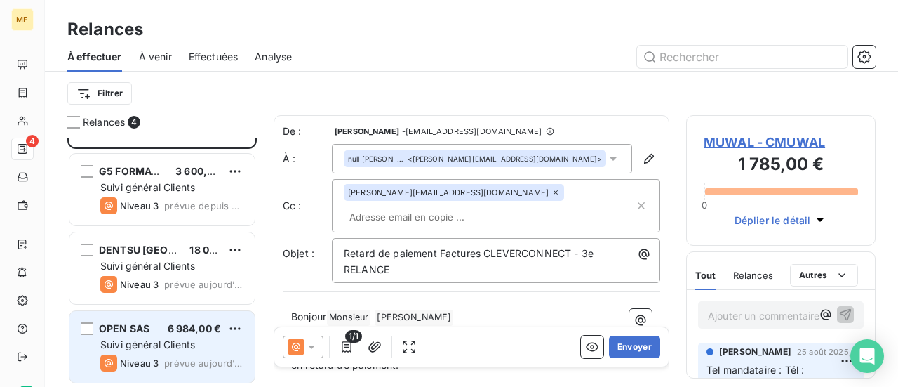
click at [215, 344] on div "Suivi général Clients" at bounding box center [171, 344] width 143 height 14
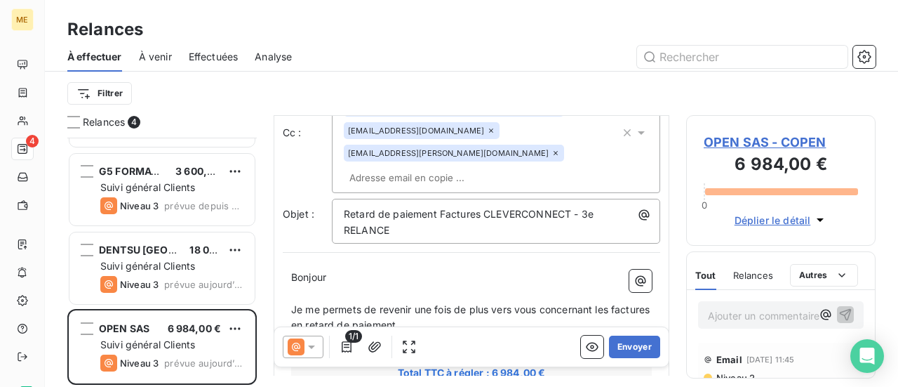
scroll to position [140, 0]
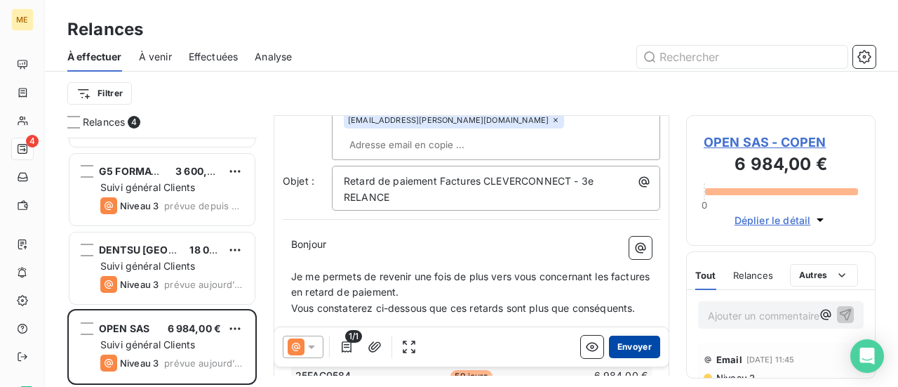
click at [630, 344] on button "Envoyer" at bounding box center [634, 346] width 51 height 22
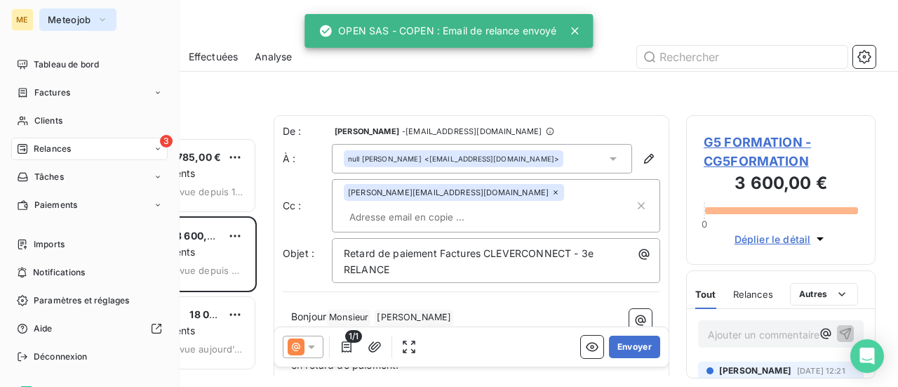
click at [89, 21] on span "Meteojob" at bounding box center [69, 19] width 43 height 11
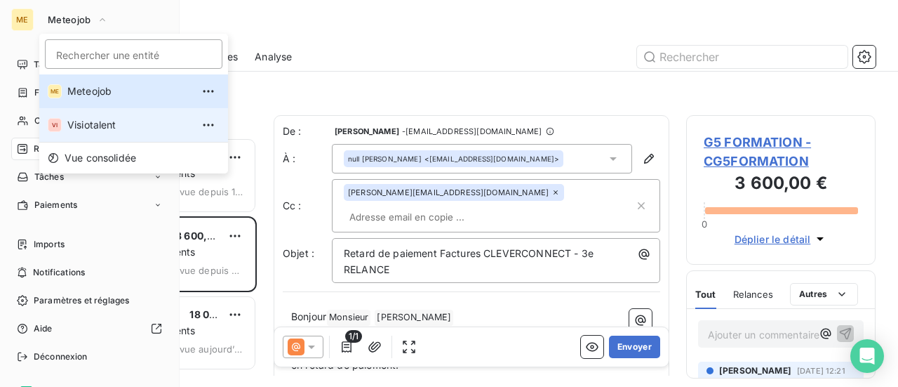
click at [90, 122] on span "Visiotalent" at bounding box center [129, 125] width 124 height 14
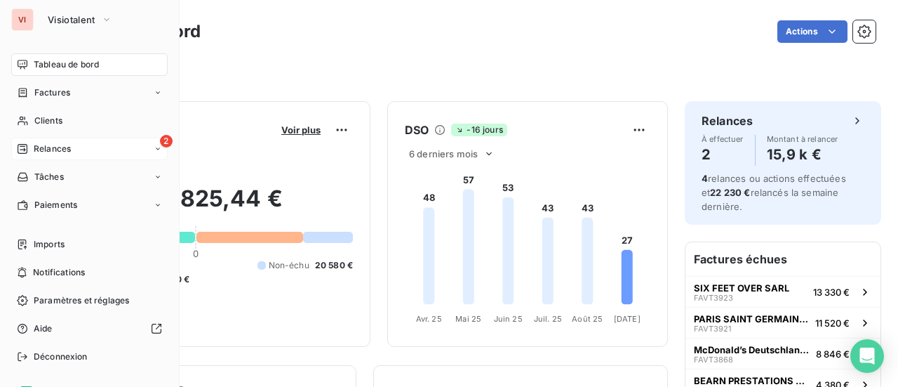
click at [91, 154] on div "2 Relances" at bounding box center [89, 148] width 156 height 22
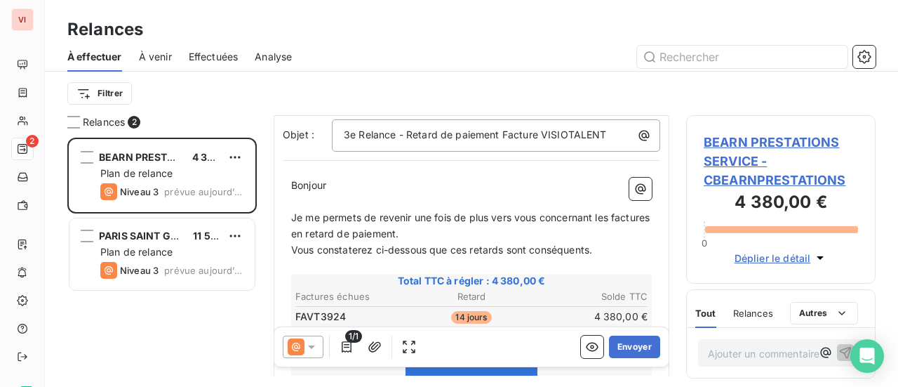
scroll to position [212, 0]
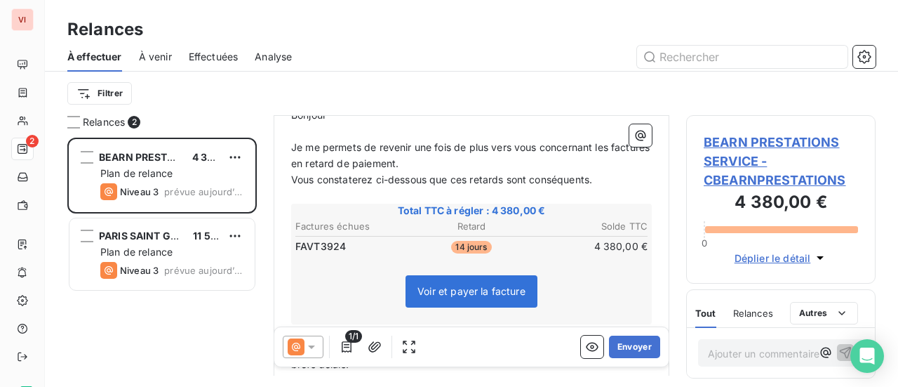
click at [309, 350] on icon at bounding box center [311, 347] width 14 height 14
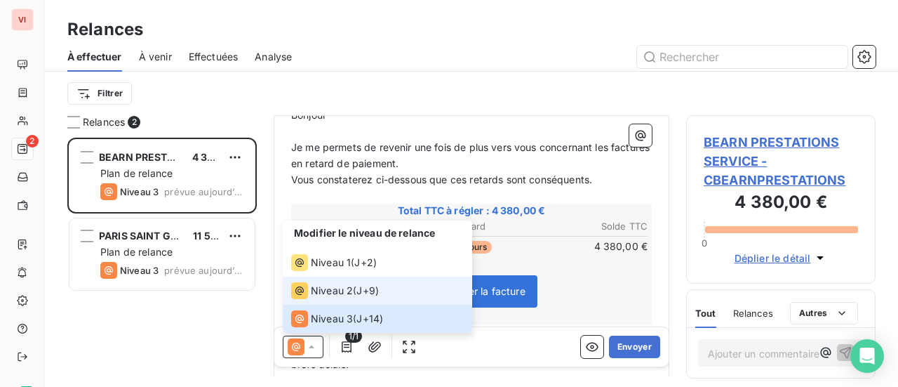
click at [335, 295] on span "Niveau 2" at bounding box center [332, 290] width 42 height 14
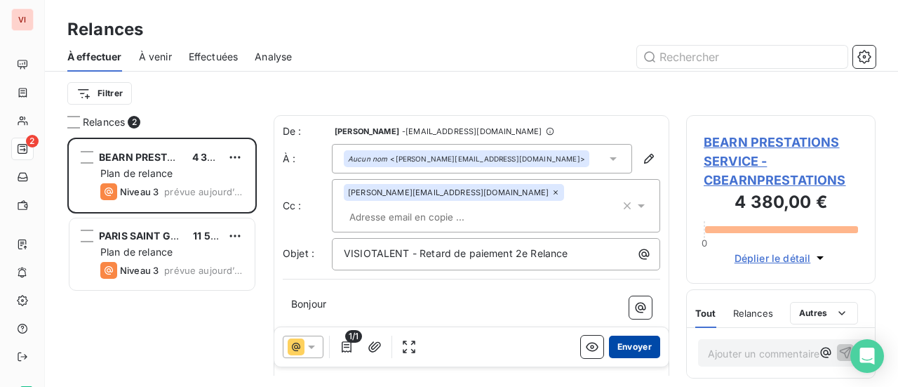
click at [613, 347] on button "Envoyer" at bounding box center [634, 346] width 51 height 22
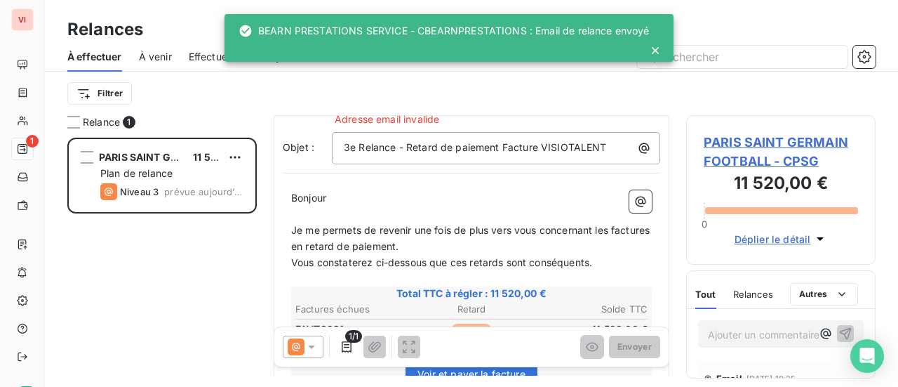
scroll to position [210, 0]
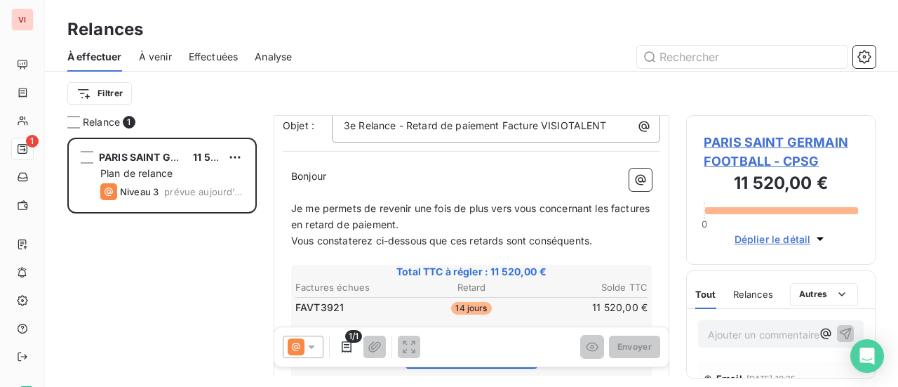
click at [313, 350] on icon at bounding box center [311, 347] width 14 height 14
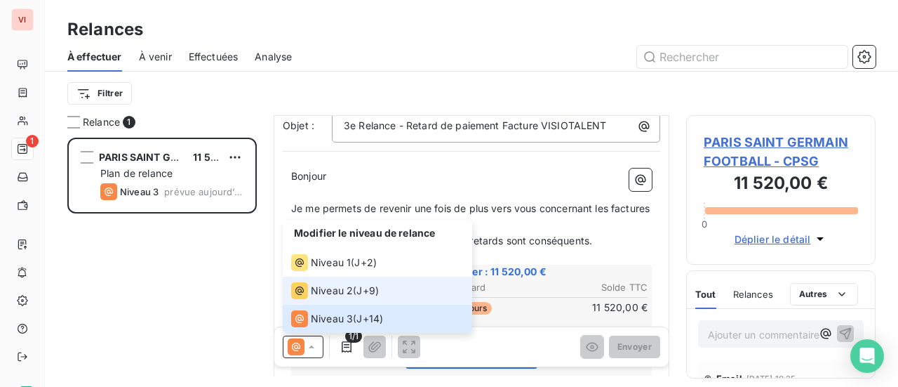
click at [330, 297] on span "Niveau 2" at bounding box center [332, 290] width 42 height 14
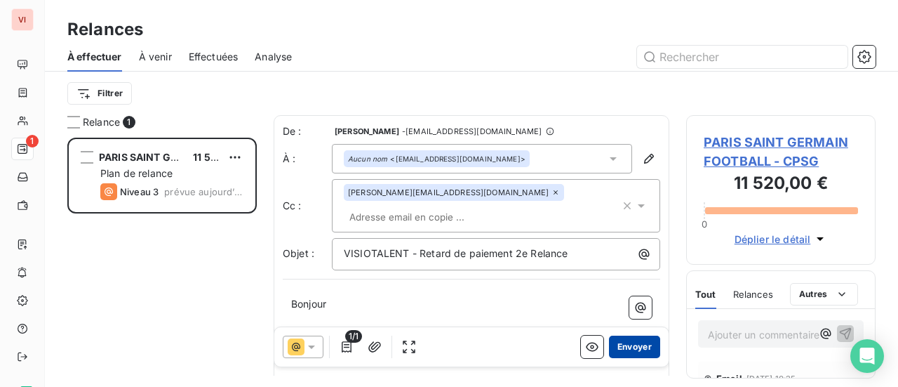
click at [615, 344] on button "Envoyer" at bounding box center [634, 346] width 51 height 22
